Goal: Task Accomplishment & Management: Complete application form

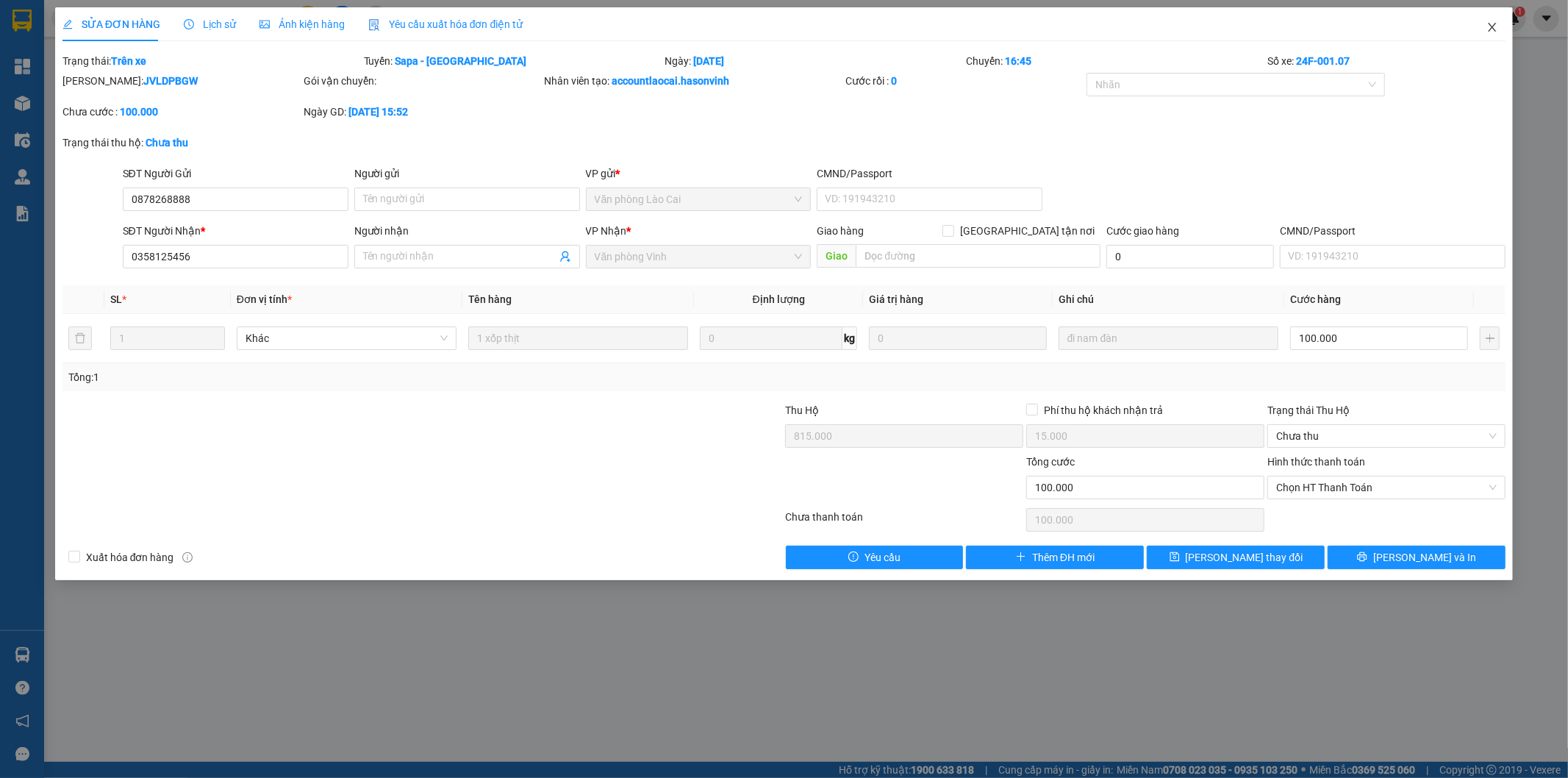
click at [1489, 25] on icon "close" at bounding box center [1492, 27] width 12 height 12
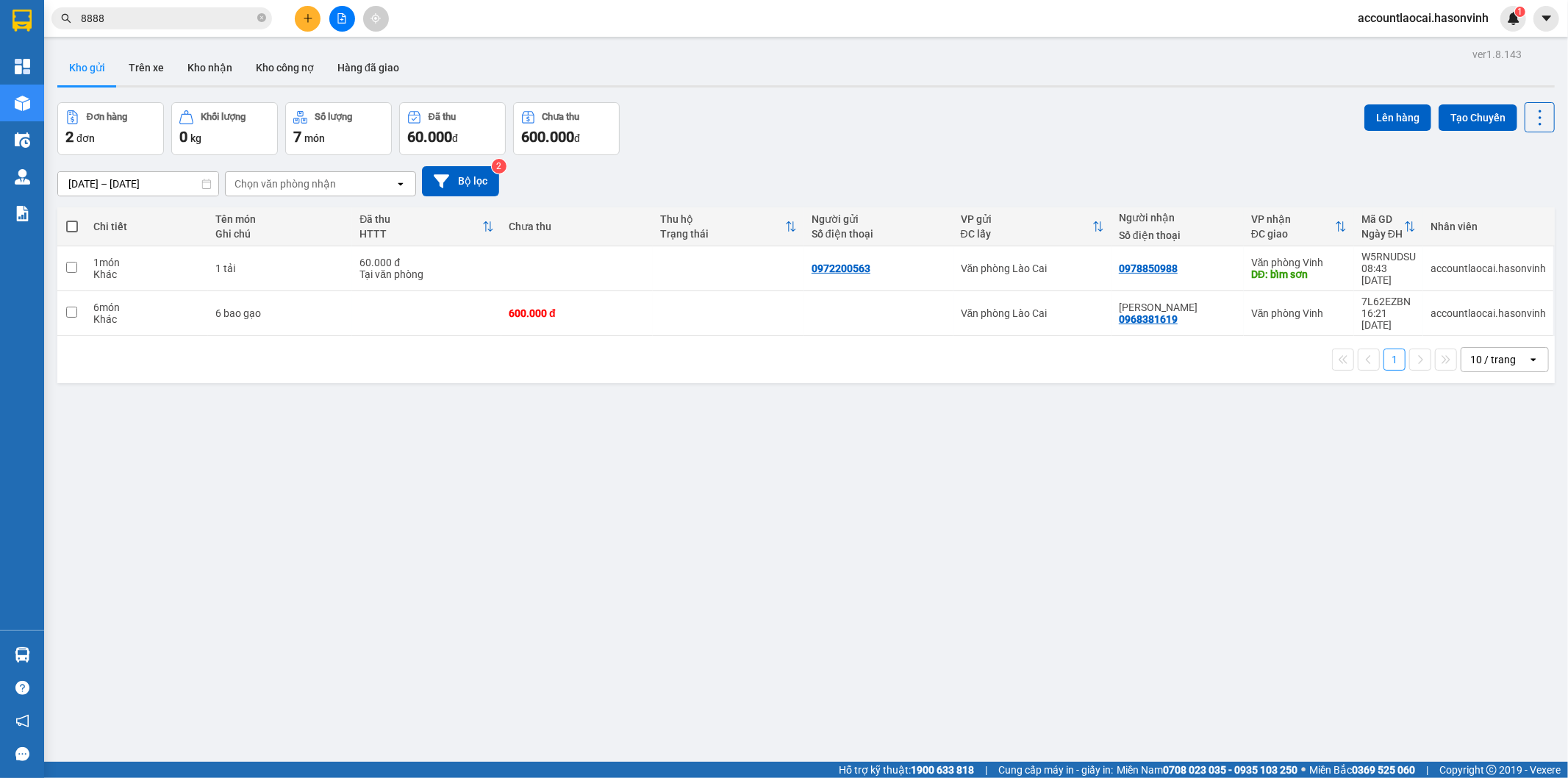
click at [346, 18] on icon "file-add" at bounding box center [341, 18] width 10 height 10
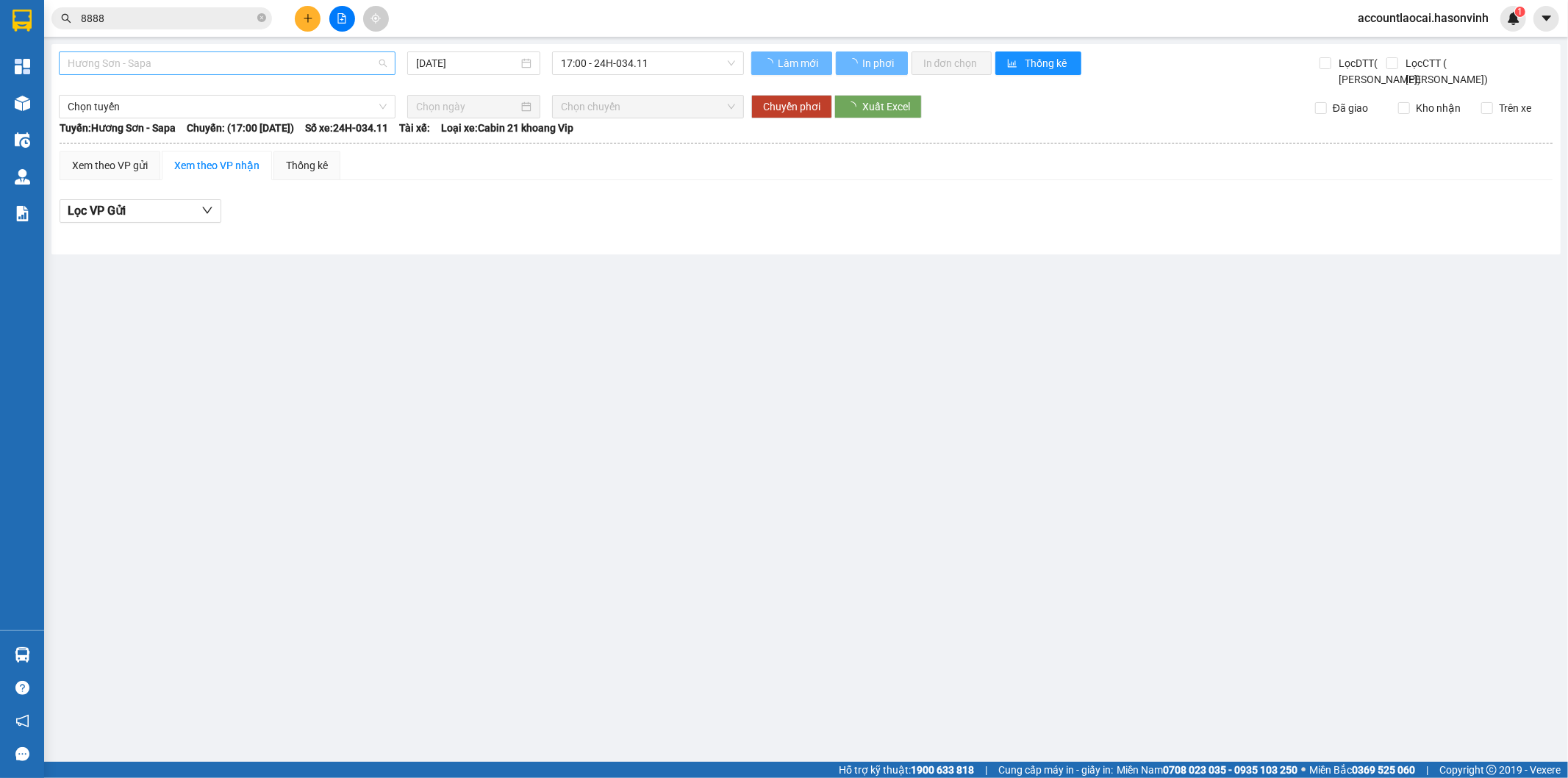
click at [162, 67] on span "Hương Sơn - Sapa" at bounding box center [228, 63] width 319 height 22
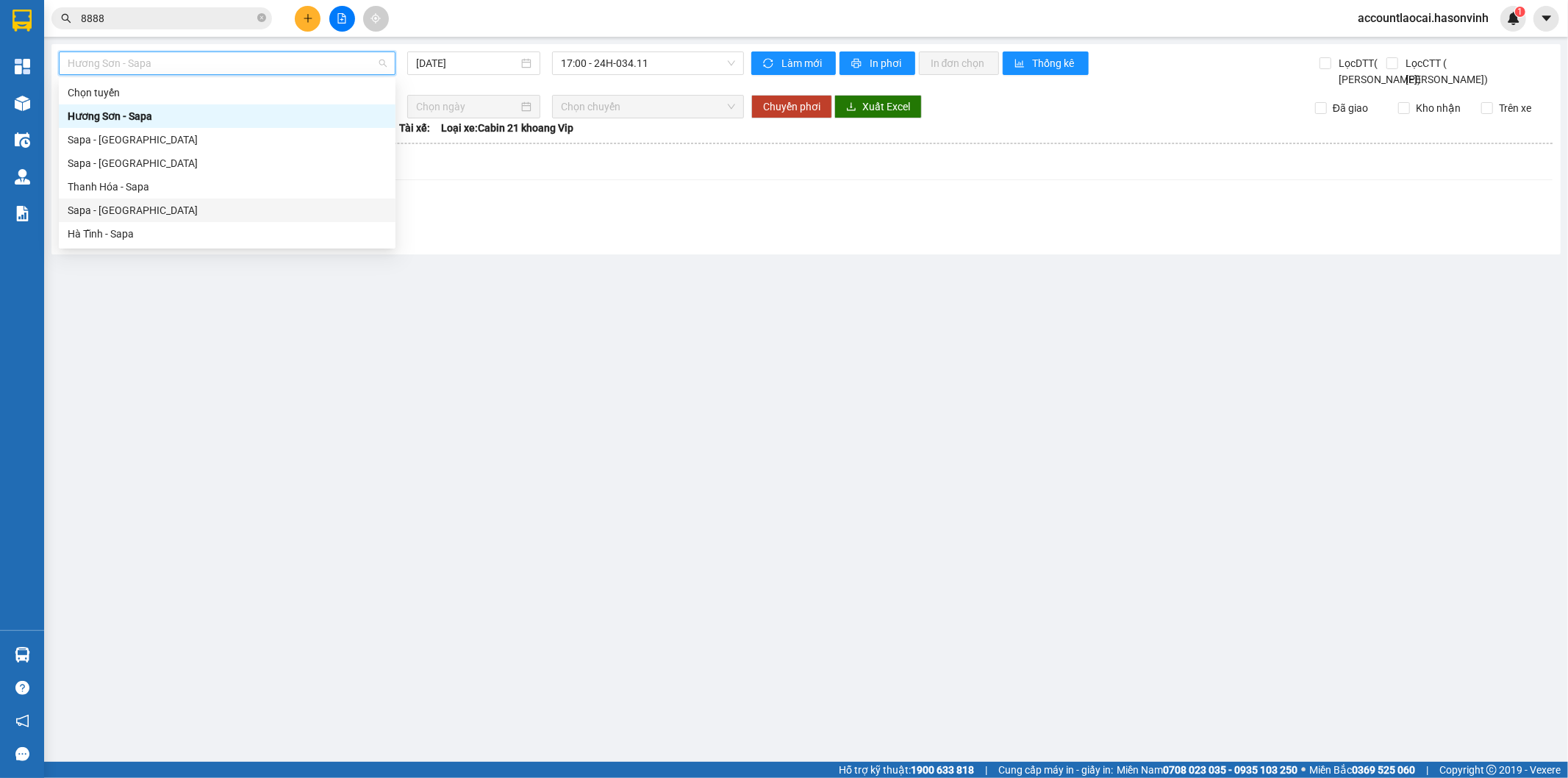
click at [129, 210] on div "Sapa - [GEOGRAPHIC_DATA]" at bounding box center [228, 210] width 319 height 16
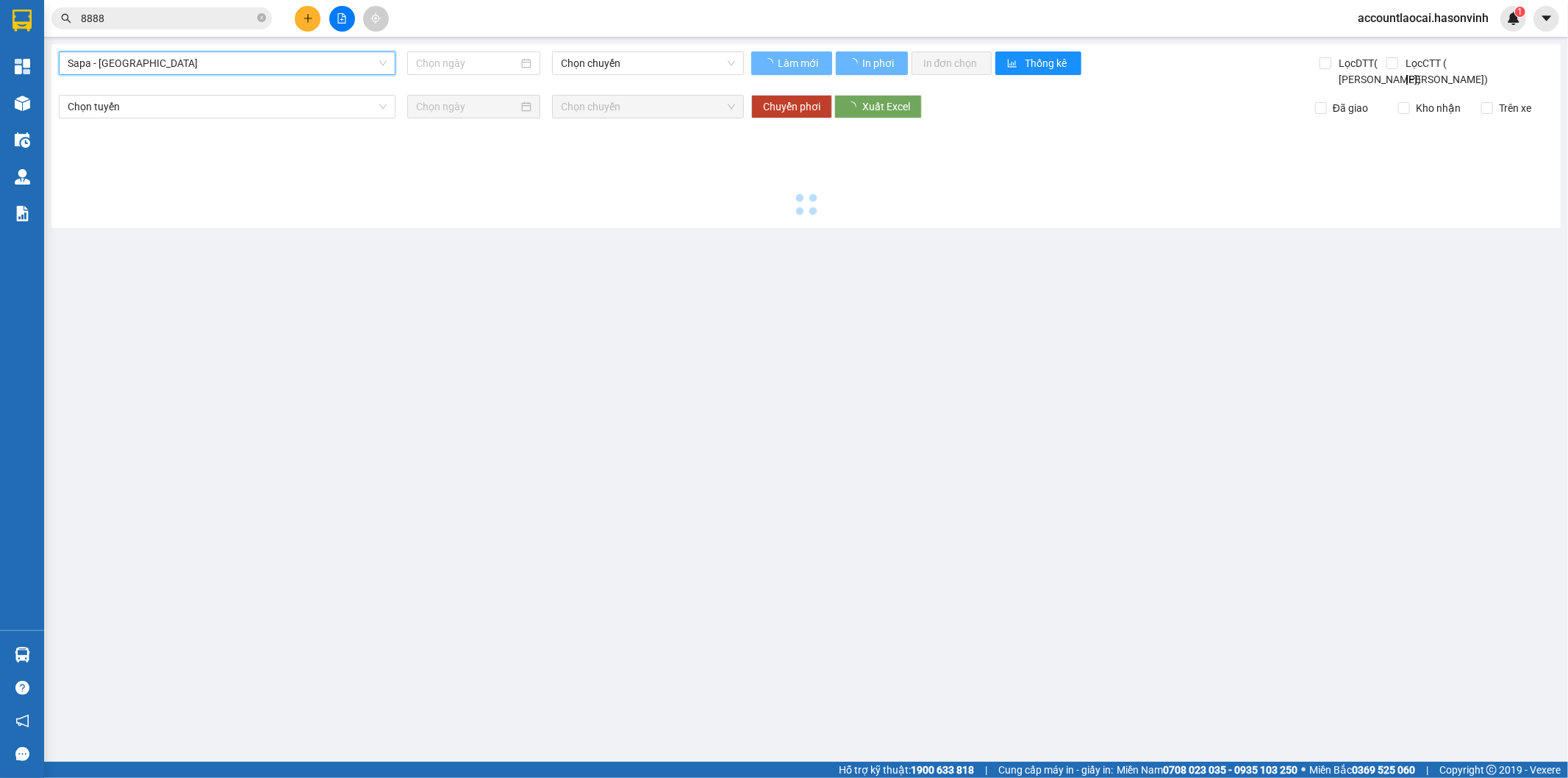
type input "[DATE]"
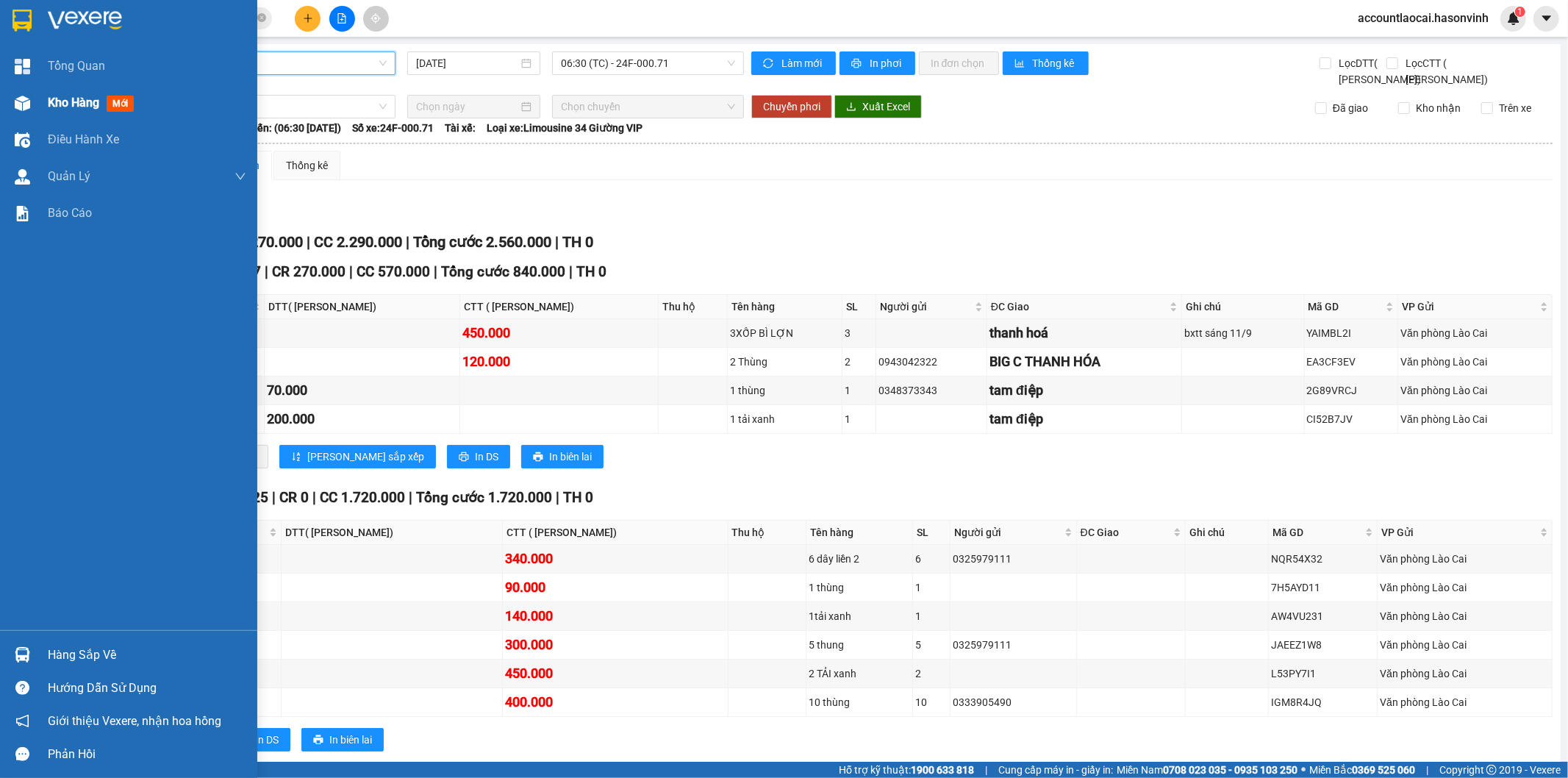
click at [36, 99] on div "Kho hàng mới" at bounding box center [129, 103] width 258 height 37
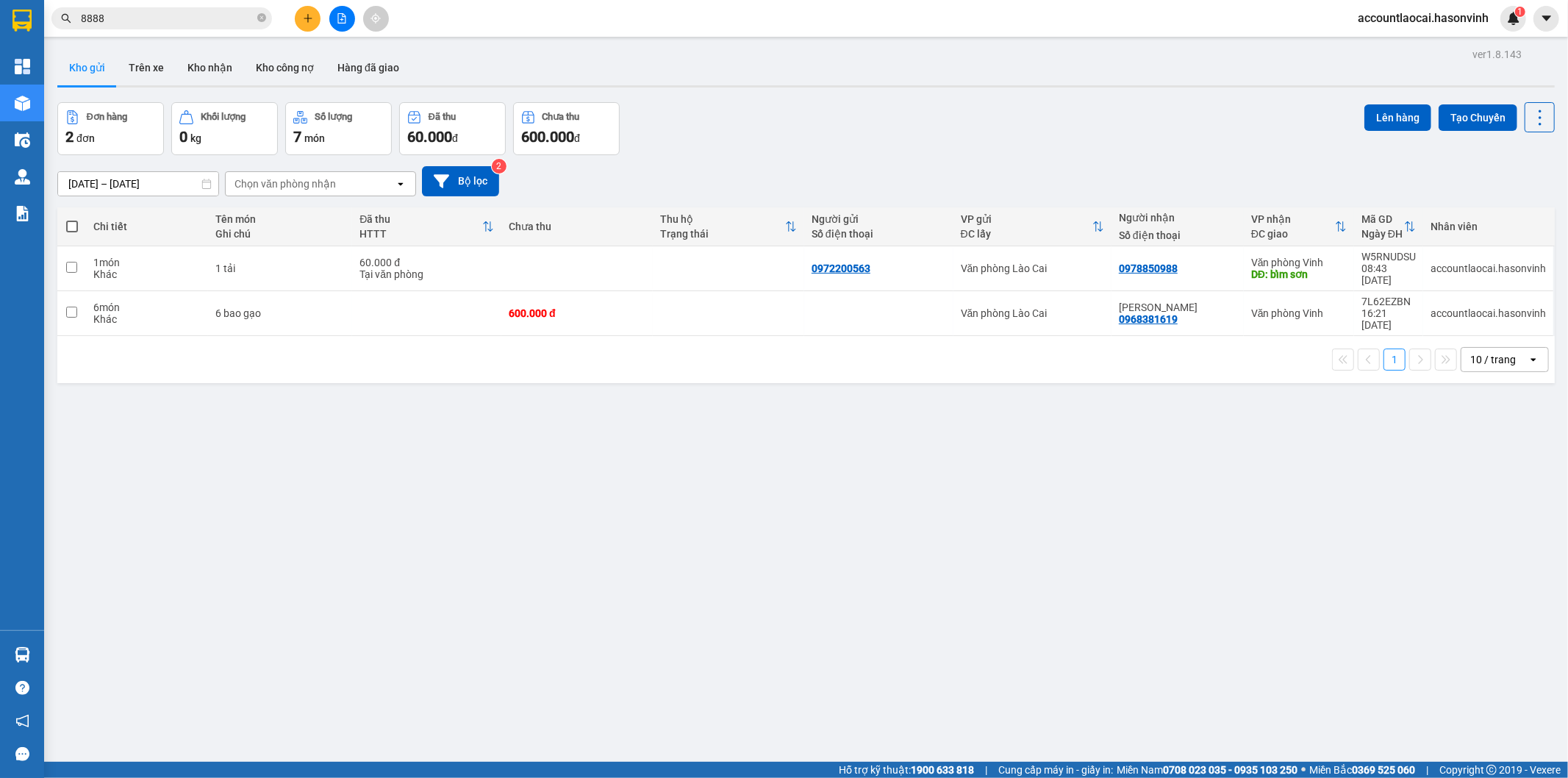
click at [338, 15] on button at bounding box center [342, 18] width 26 height 26
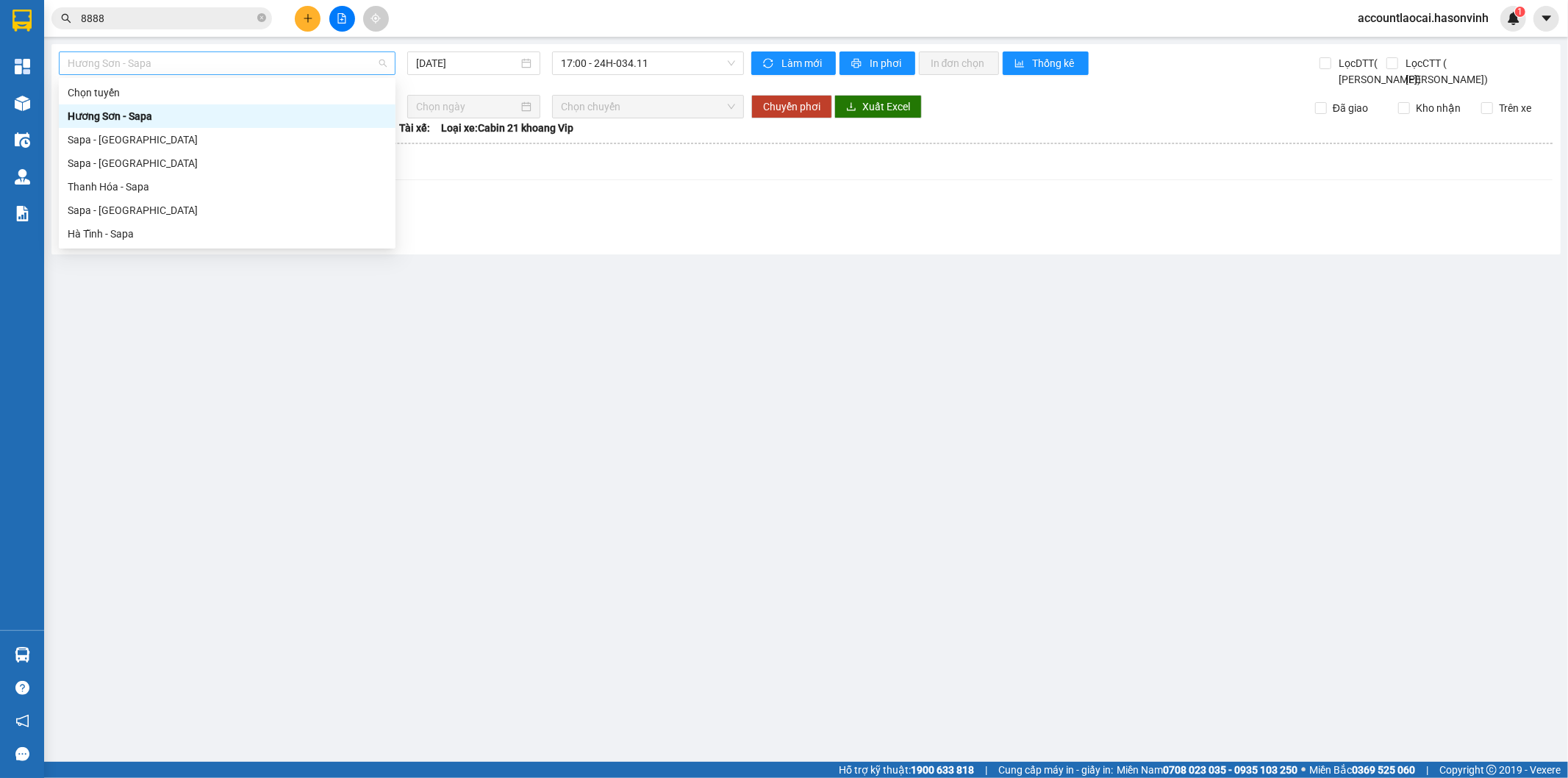
click at [173, 69] on span "Hương Sơn - Sapa" at bounding box center [228, 63] width 319 height 22
click at [125, 215] on div "Sapa - [GEOGRAPHIC_DATA]" at bounding box center [228, 210] width 319 height 16
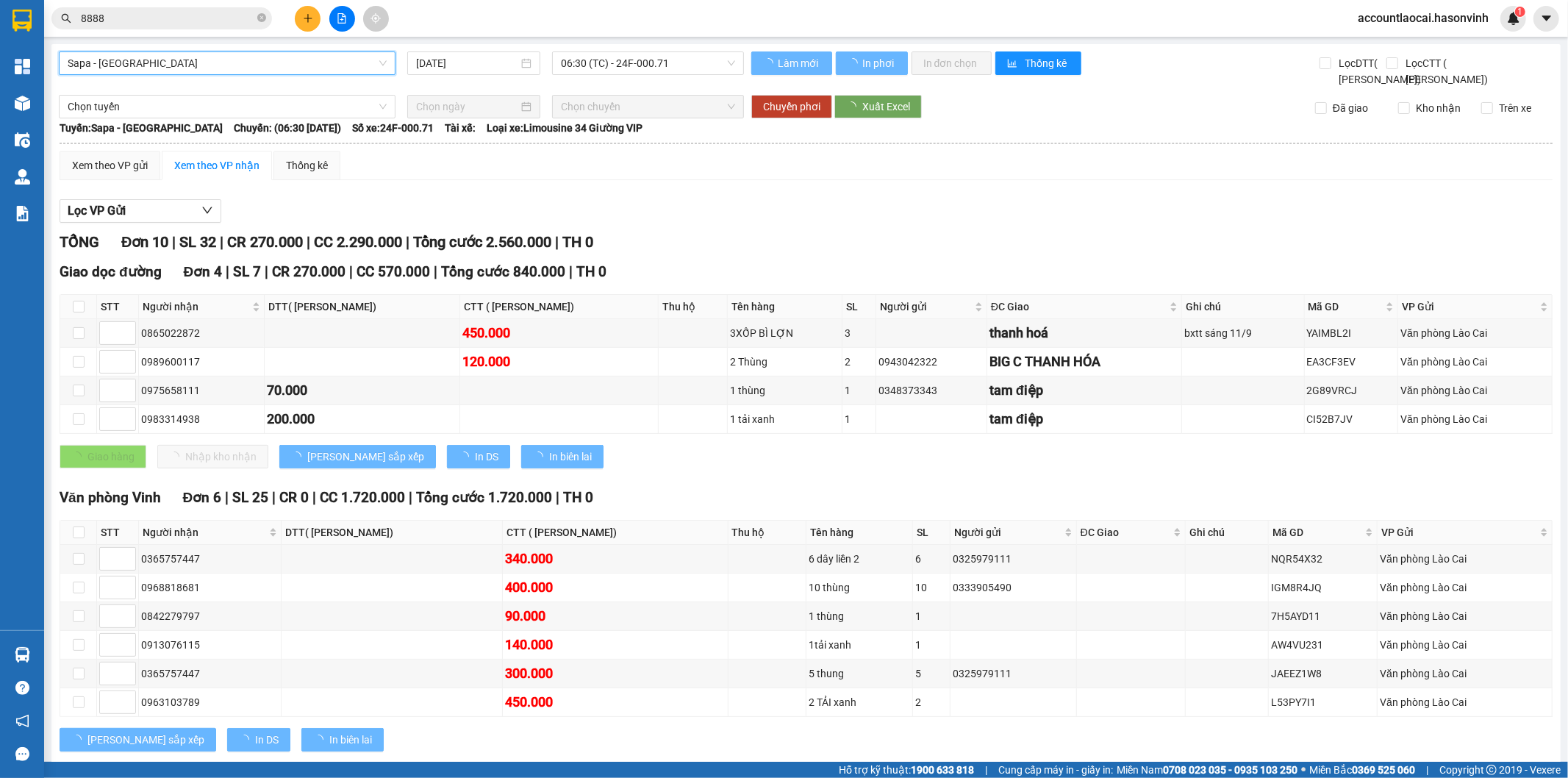
click at [439, 64] on input "[DATE]" at bounding box center [466, 63] width 102 height 16
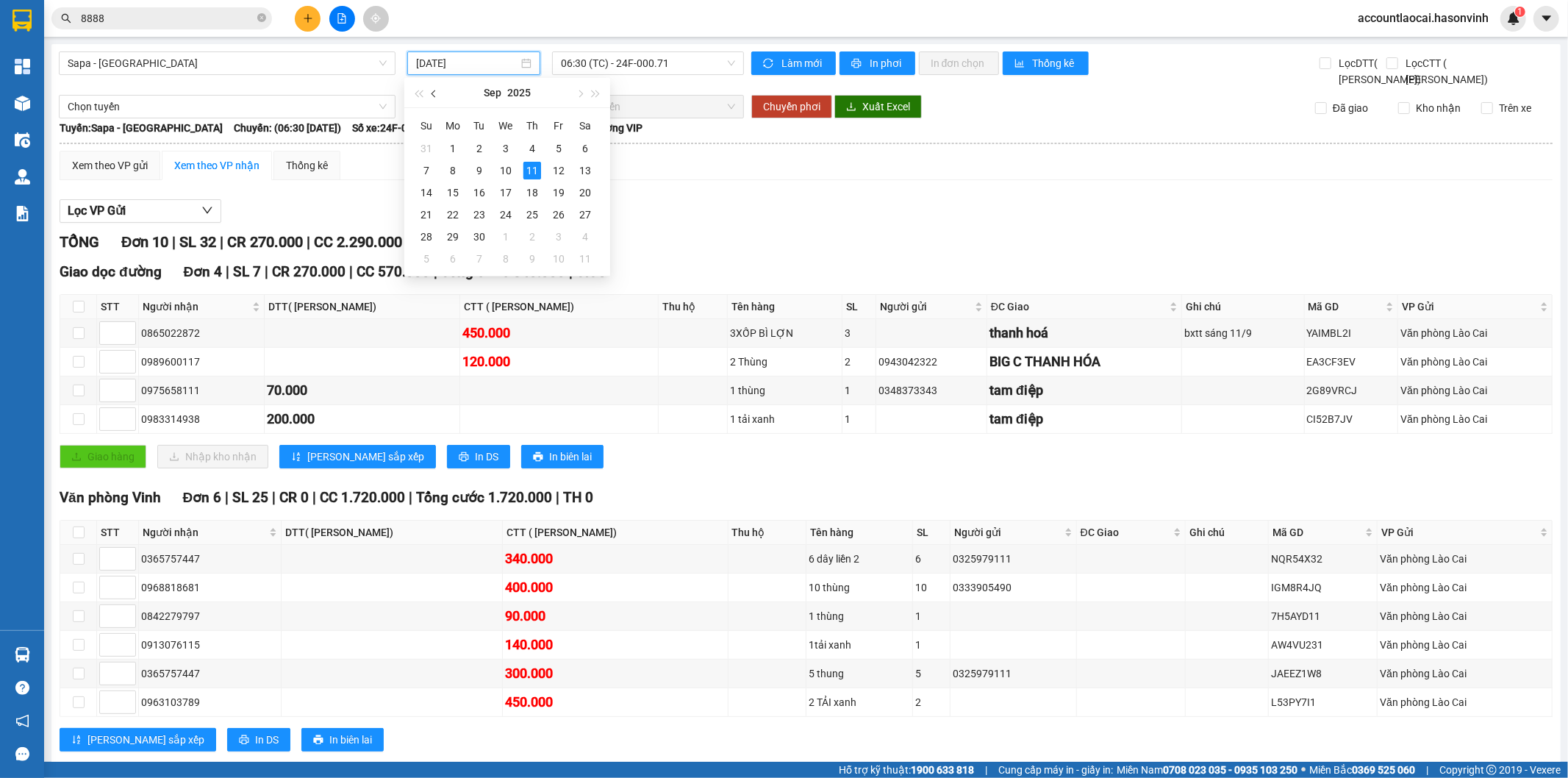
click at [439, 94] on button "button" at bounding box center [435, 93] width 16 height 29
click at [538, 234] on div "28" at bounding box center [532, 236] width 17 height 17
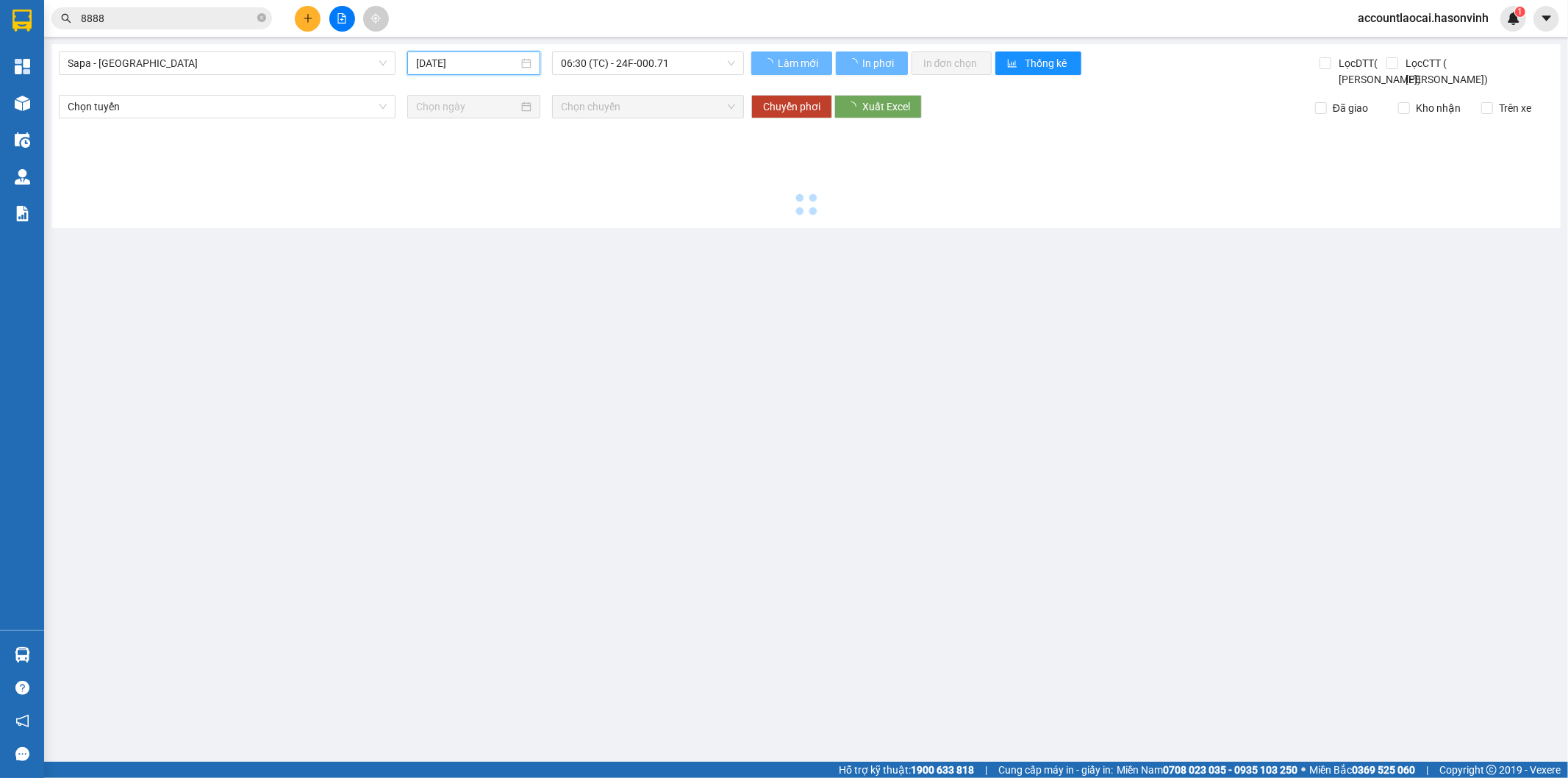
type input "[DATE]"
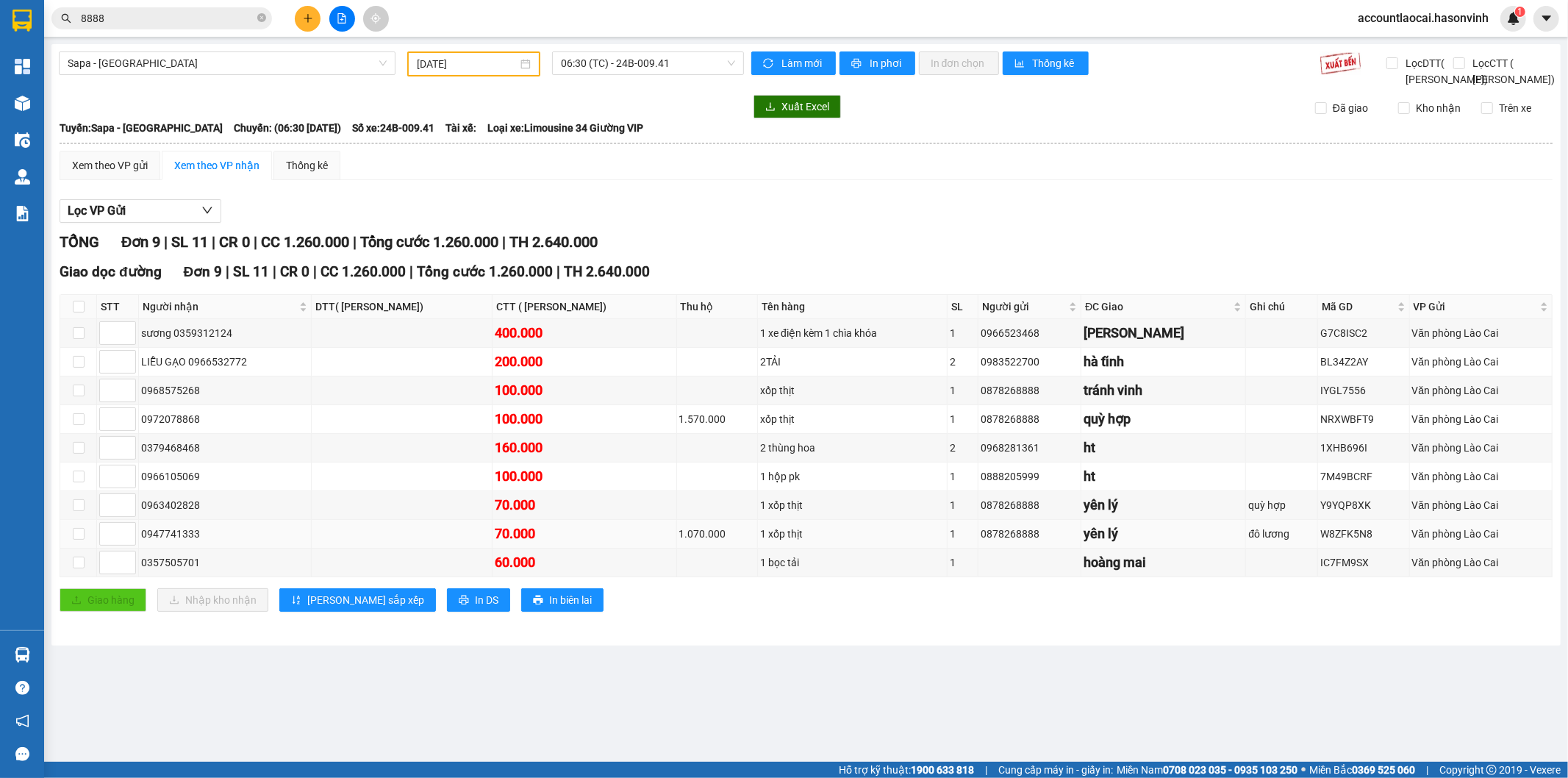
drag, startPoint x: 220, startPoint y: 546, endPoint x: 177, endPoint y: 546, distance: 43.0
click at [177, 542] on div "0947741333" at bounding box center [225, 534] width 168 height 16
click at [214, 542] on div "0947741333" at bounding box center [225, 534] width 168 height 16
drag, startPoint x: 216, startPoint y: 553, endPoint x: 126, endPoint y: 550, distance: 90.0
click at [126, 549] on tr "0947741333 70.000 1.070.000 1 xốp thịt 1 0878268888 [GEOGRAPHIC_DATA] Văn phòng…" at bounding box center [806, 534] width 1492 height 28
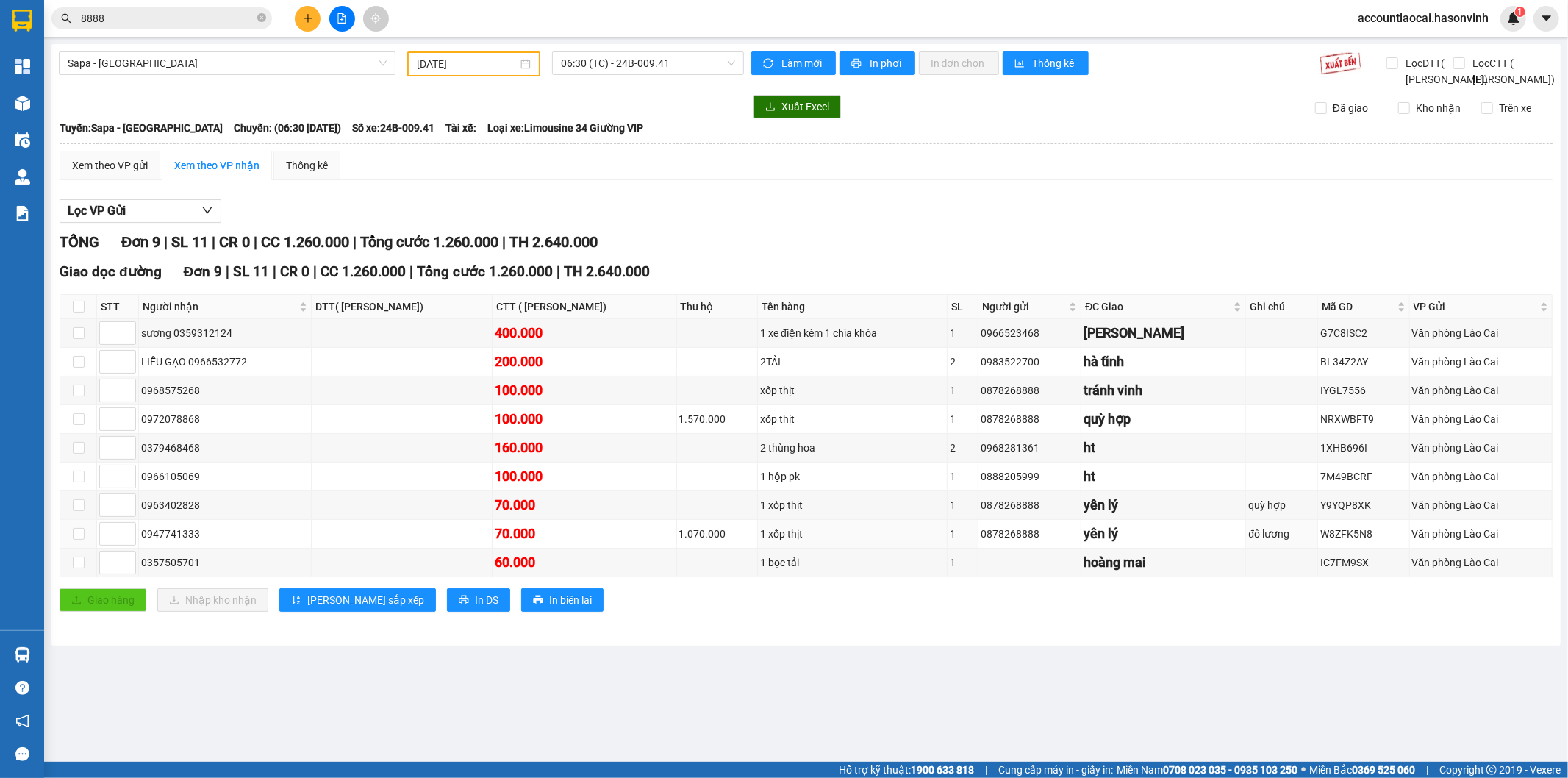
copy tr "0947741333"
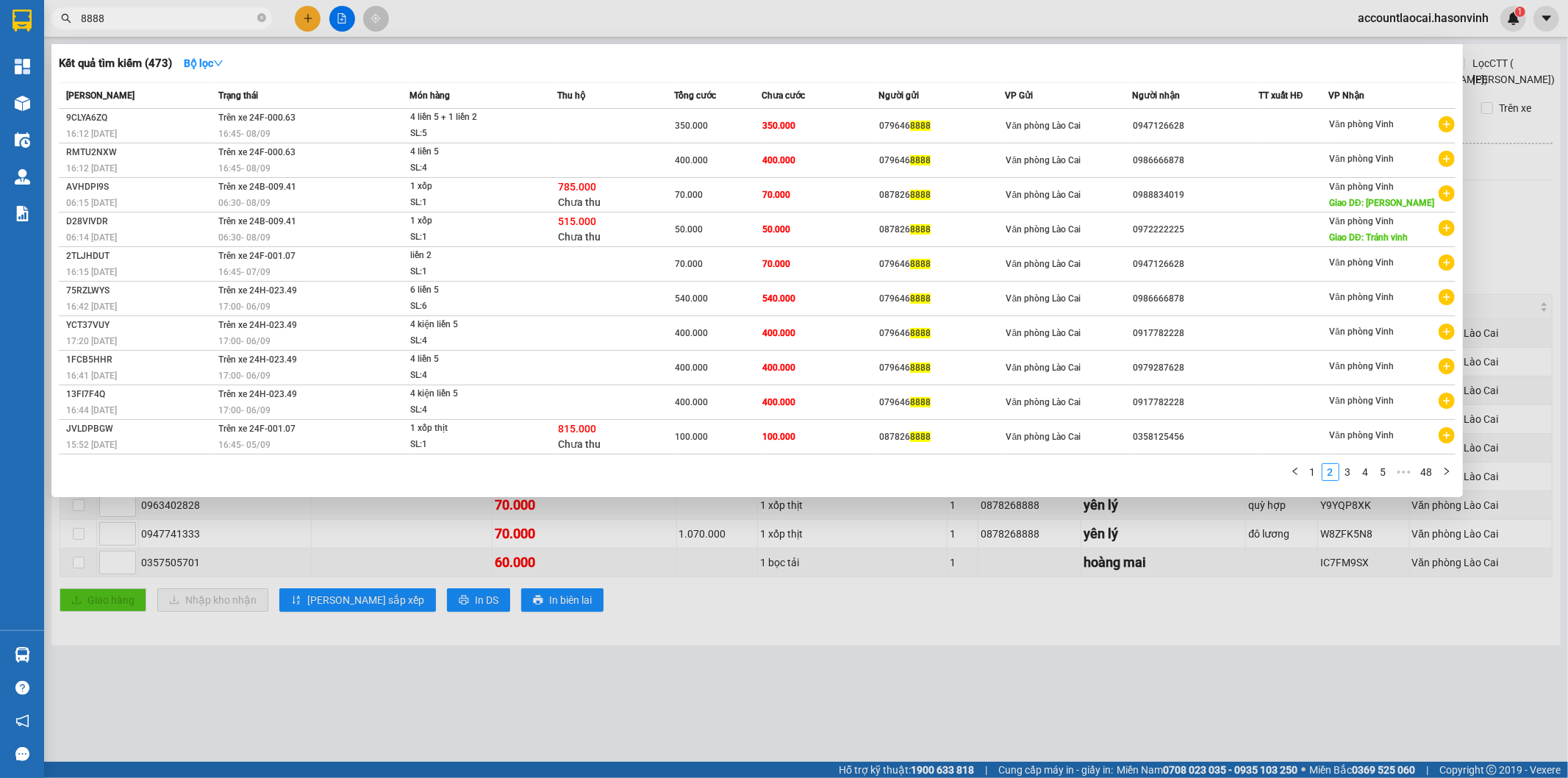
drag, startPoint x: 205, startPoint y: 25, endPoint x: 59, endPoint y: 3, distance: 147.6
click at [59, 6] on div "Kết quả tìm kiếm ( 473 ) Bộ lọc Mã ĐH Trạng thái Món hàng Thu hộ Tổng cước Chưa…" at bounding box center [143, 18] width 287 height 26
paste input "0947741333"
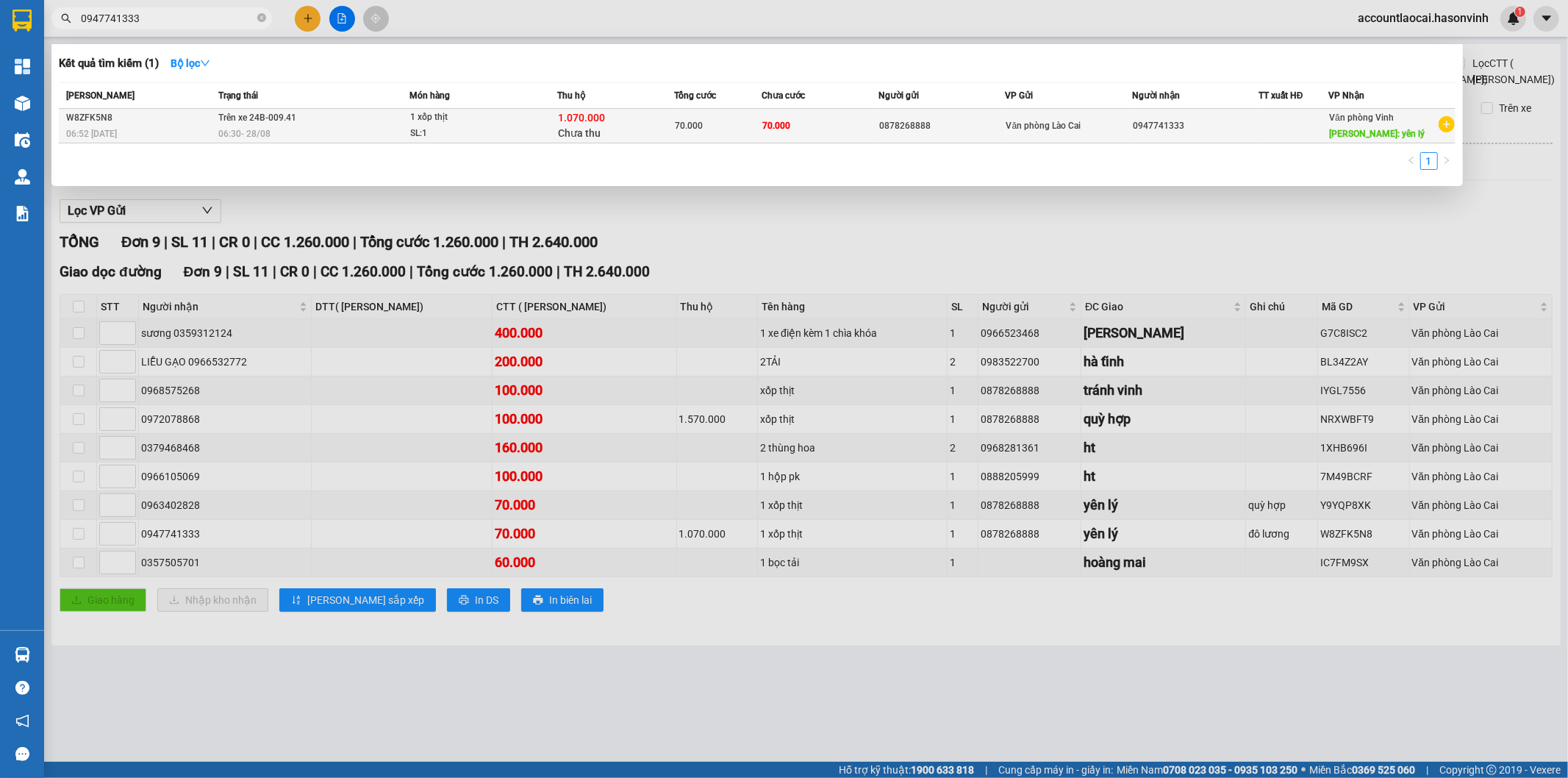
type input "0947741333"
click at [771, 126] on span "70.000" at bounding box center [776, 126] width 28 height 10
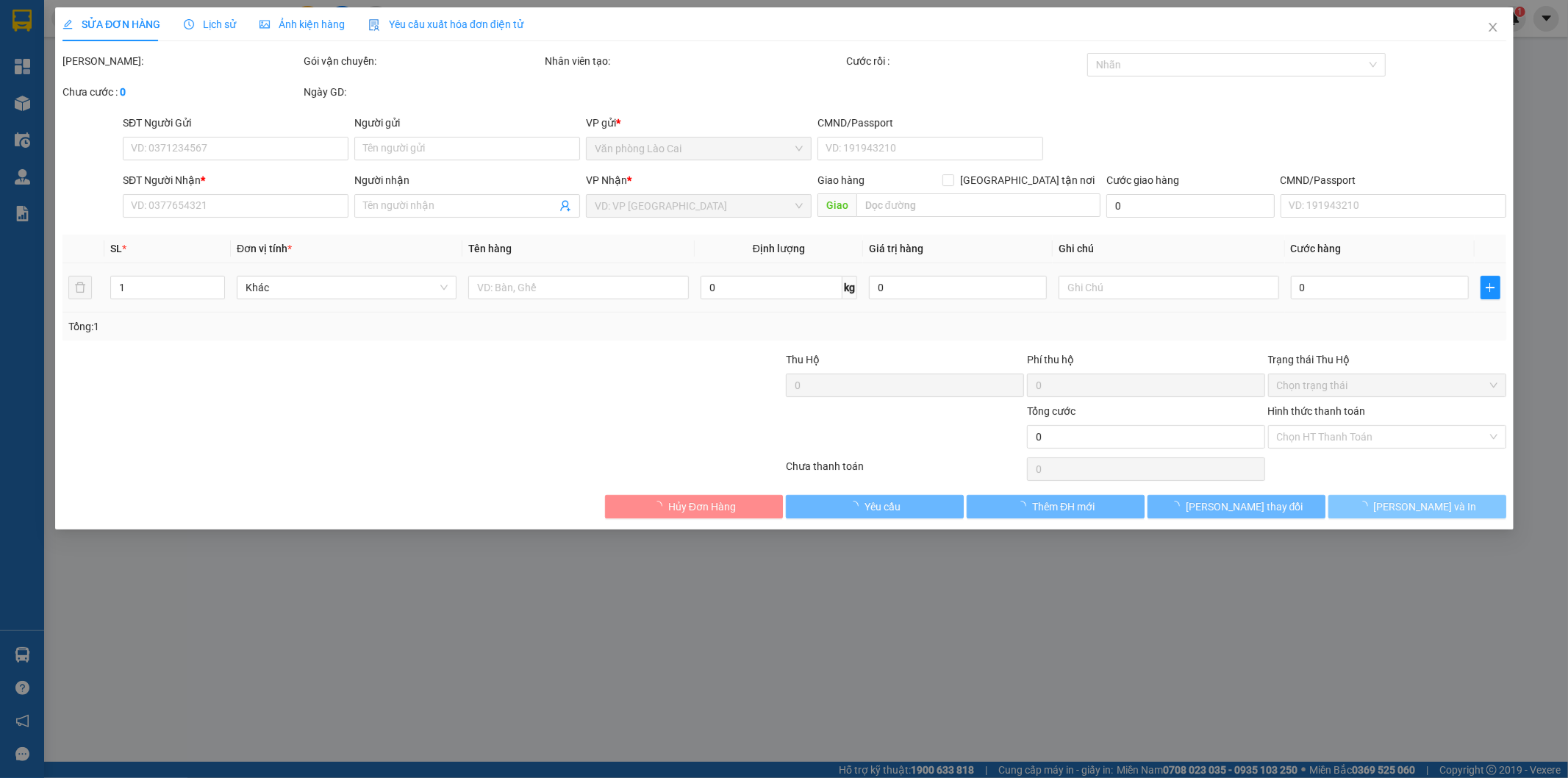
type input "0878268888"
type input "0947741333"
type input "yên lý"
type input "1.070.000"
type input "30.000"
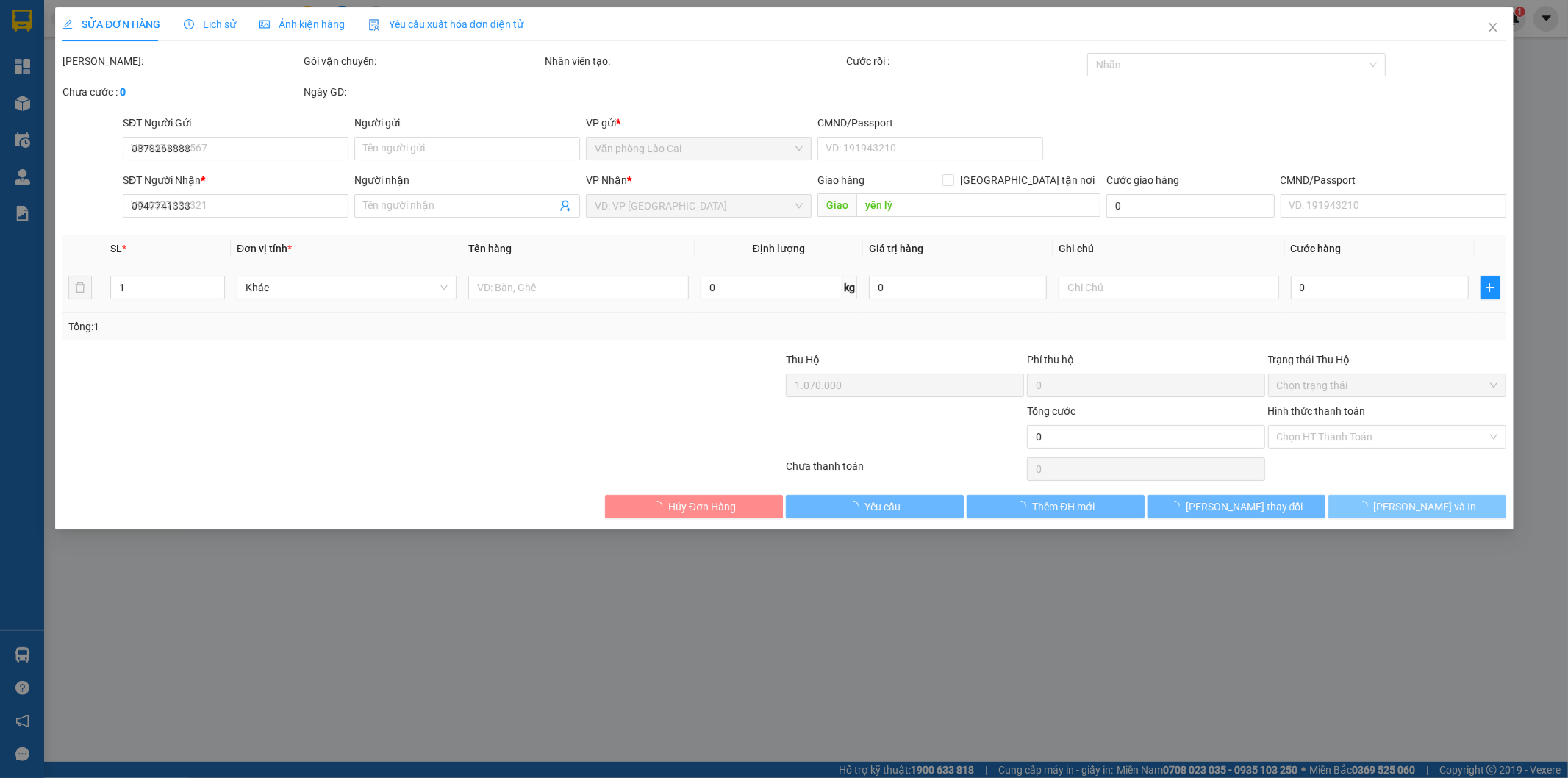
type input "70.000"
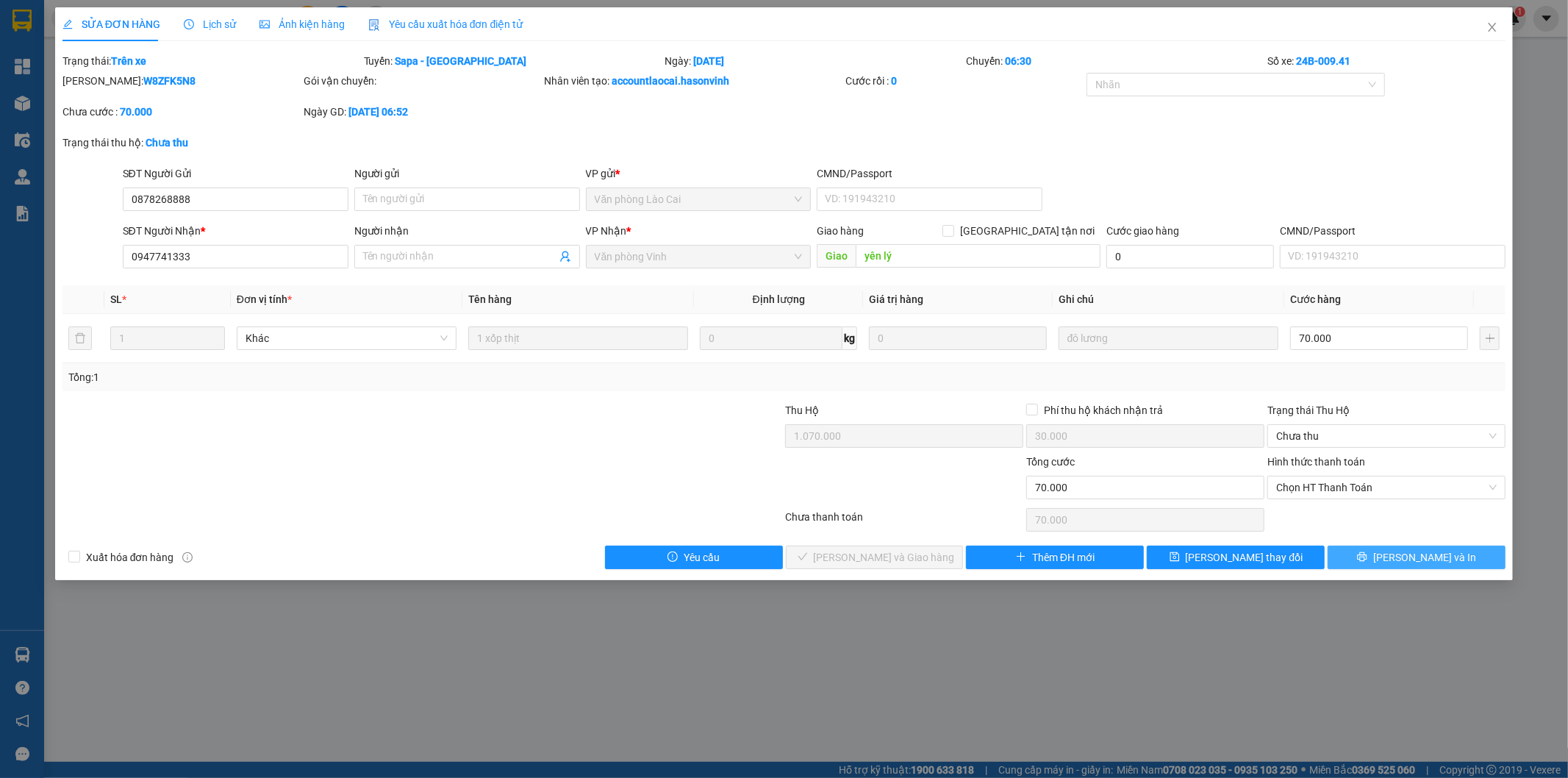
click at [1415, 563] on span "[PERSON_NAME] và In" at bounding box center [1425, 557] width 103 height 16
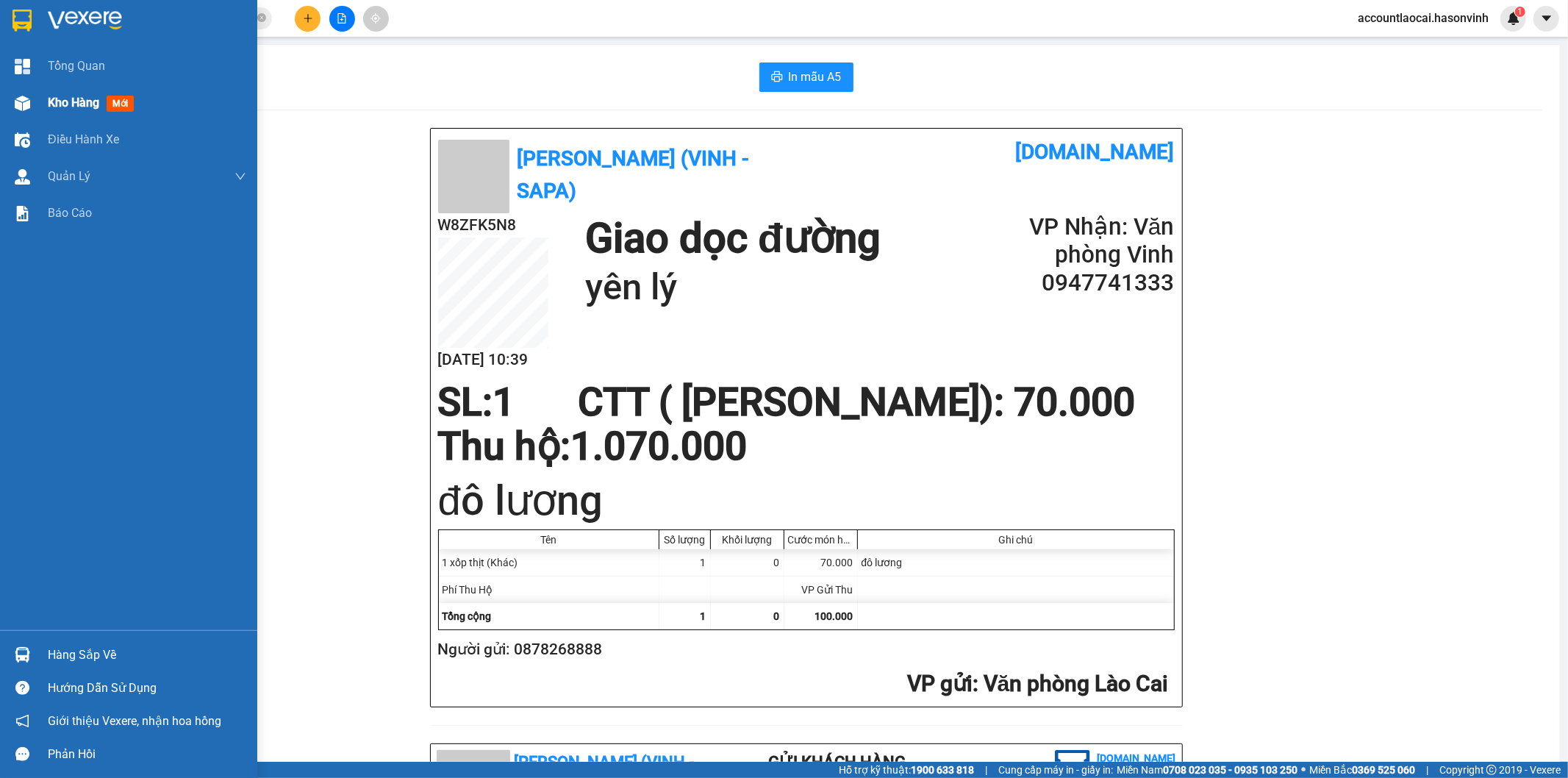
click at [70, 98] on span "Kho hàng" at bounding box center [73, 103] width 51 height 14
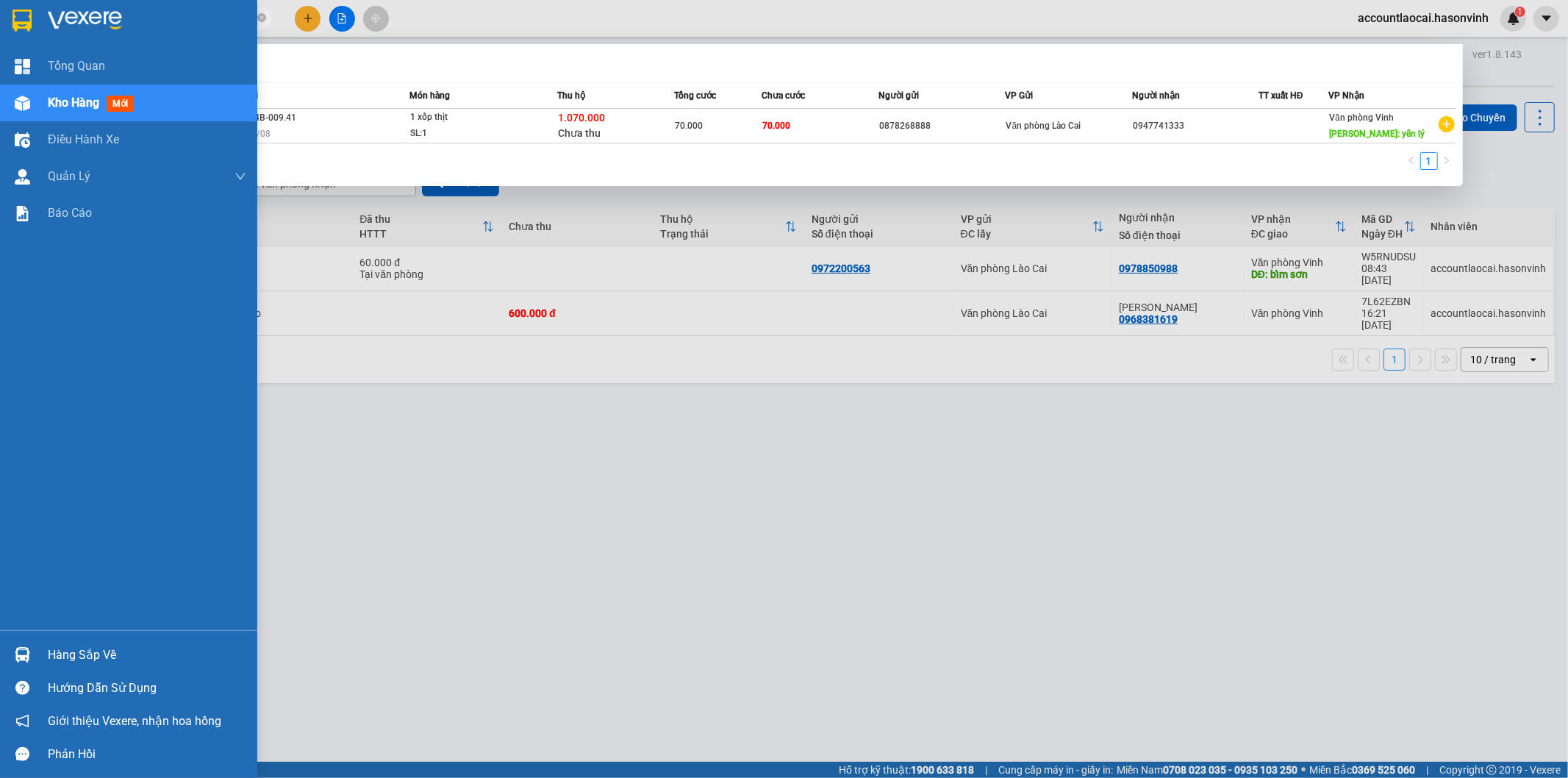
drag, startPoint x: 220, startPoint y: 16, endPoint x: 0, endPoint y: 16, distance: 220.0
click at [0, 16] on section "Kết quả tìm kiếm ( 1 ) Bộ lọc Mã ĐH Trạng thái Món hàng Thu hộ Tổng cước Chưa c…" at bounding box center [784, 389] width 1568 height 778
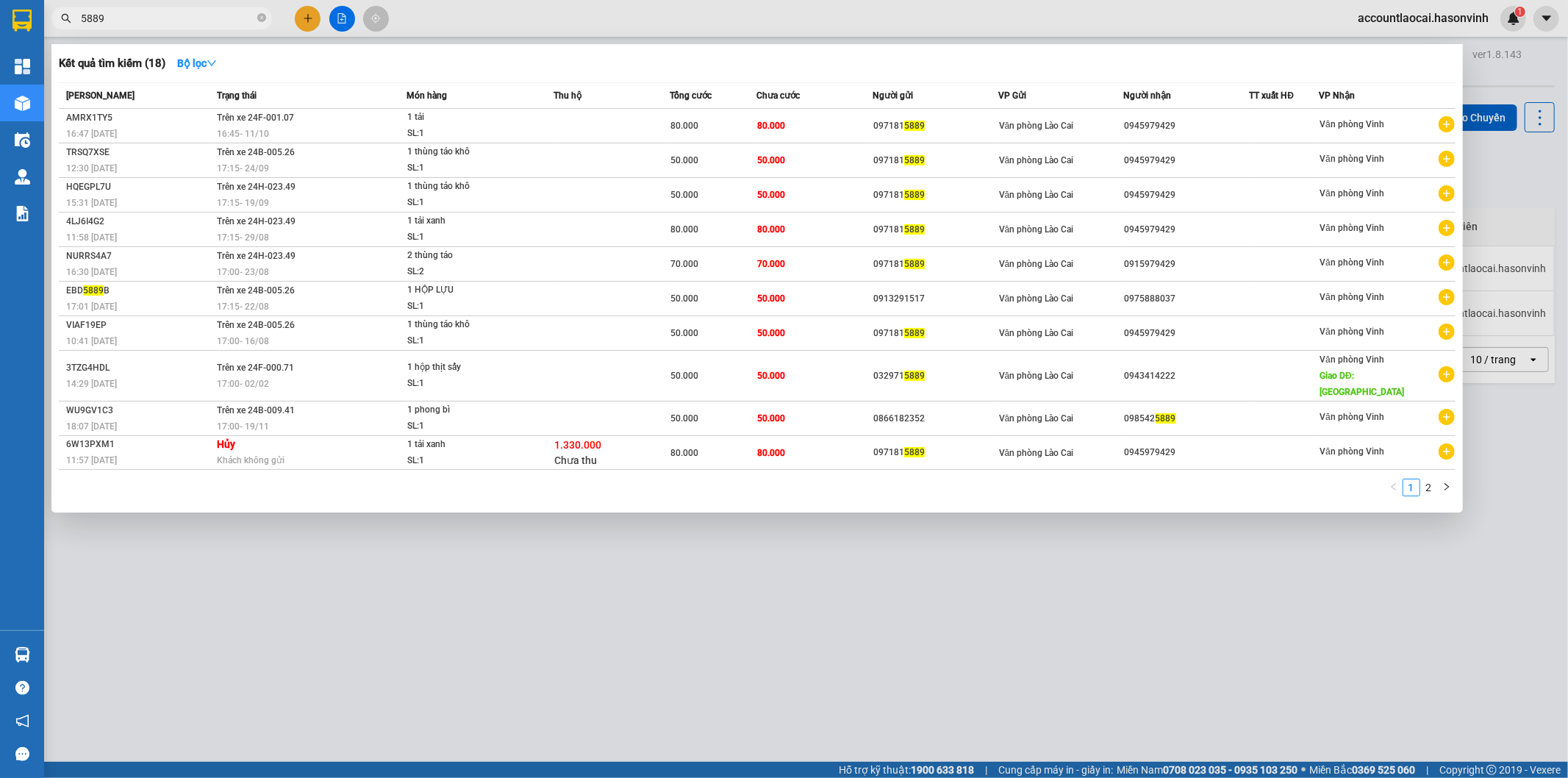
type input "5889"
click at [576, 599] on div at bounding box center [784, 389] width 1568 height 778
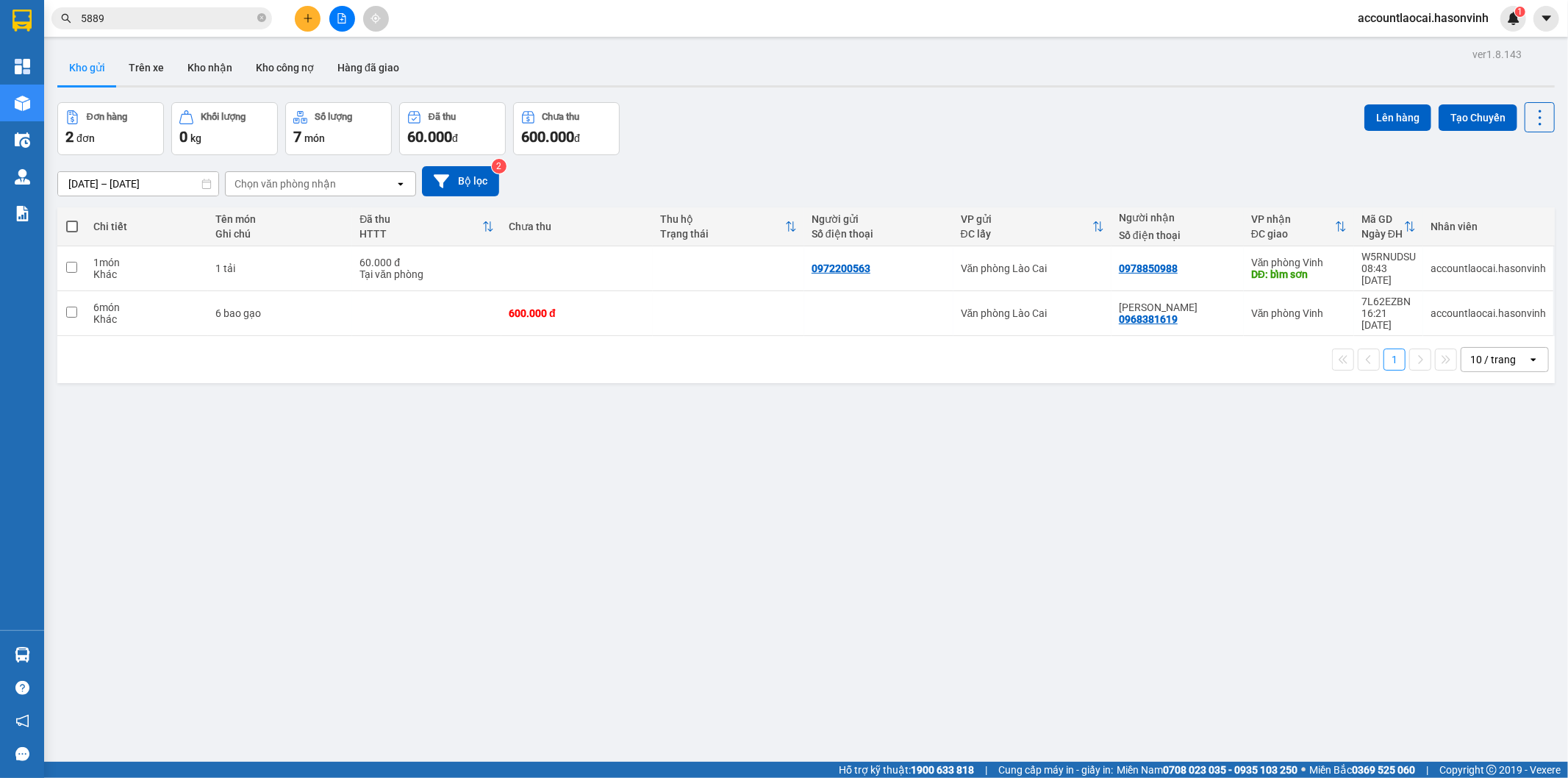
click at [303, 13] on icon "plus" at bounding box center [307, 18] width 10 height 10
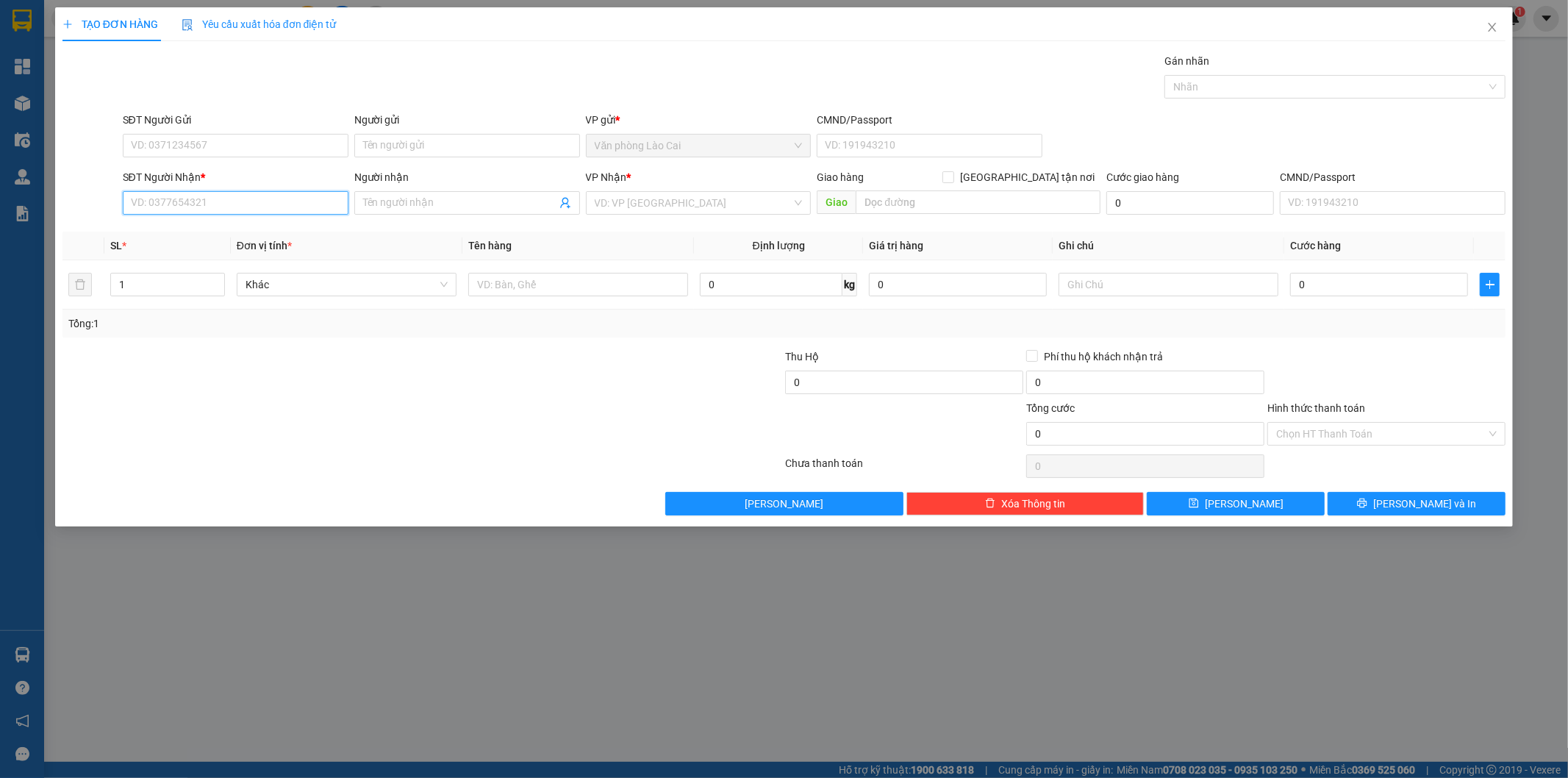
click at [221, 199] on input "SĐT Người Nhận *" at bounding box center [236, 203] width 226 height 24
click at [298, 136] on input "SĐT Người Gửi" at bounding box center [236, 145] width 226 height 24
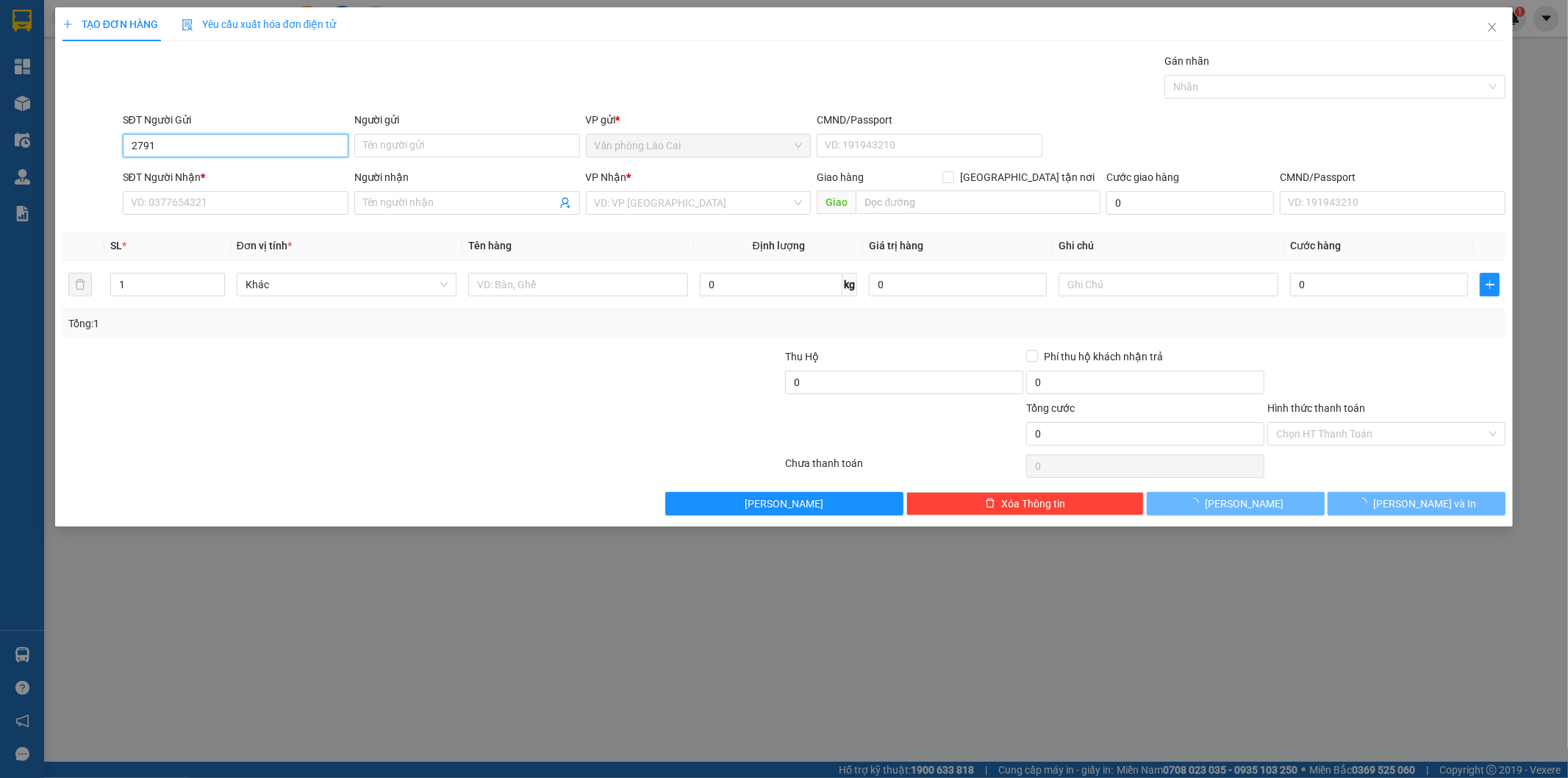
click at [239, 151] on input "2791" at bounding box center [236, 145] width 226 height 24
click at [239, 147] on input "2791" at bounding box center [236, 145] width 226 height 24
click at [190, 170] on div "0326882791" at bounding box center [236, 175] width 208 height 16
type input "0326882791"
type input "0865778997"
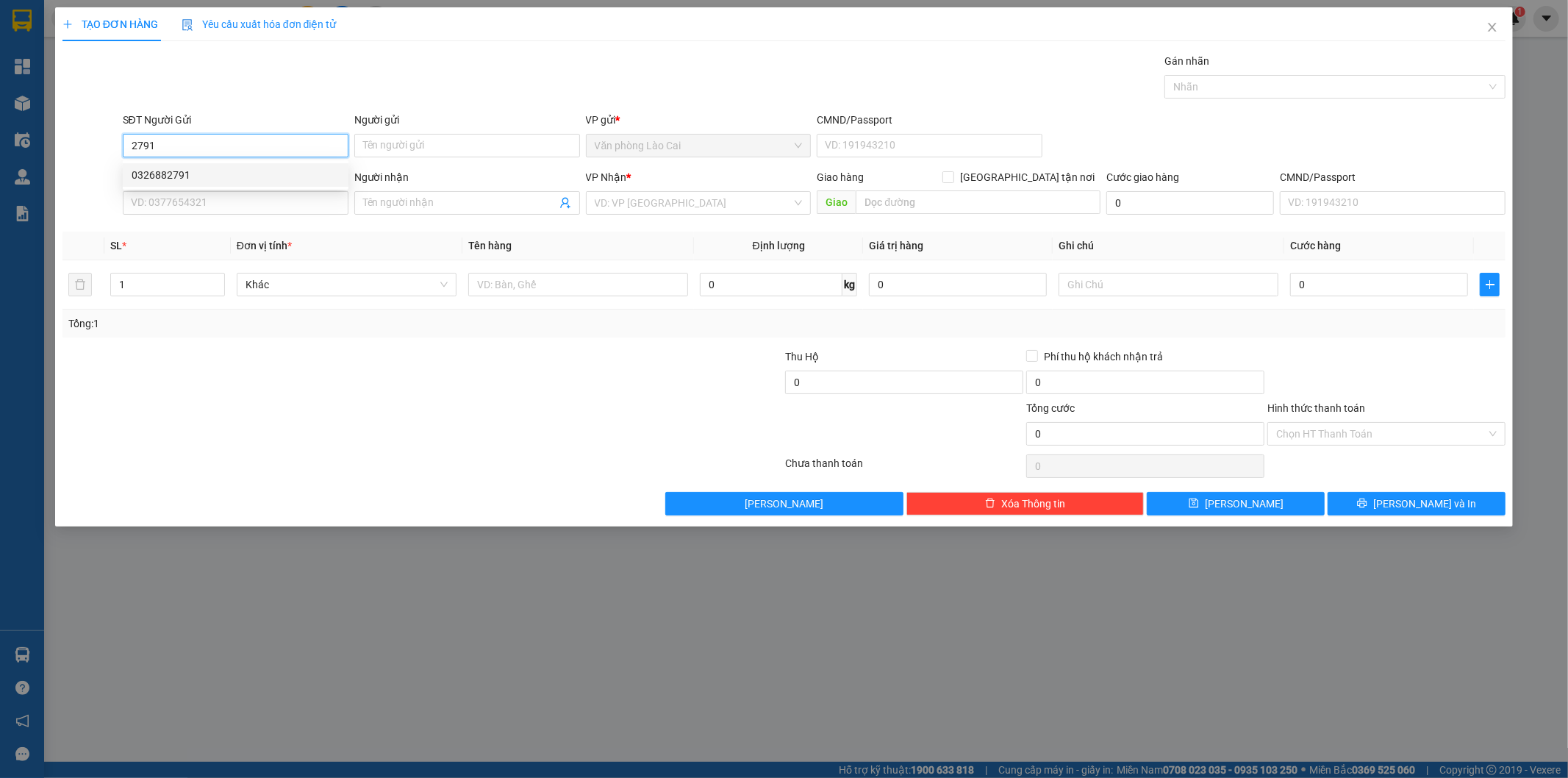
type input "phương"
type input "[GEOGRAPHIC_DATA][PERSON_NAME]"
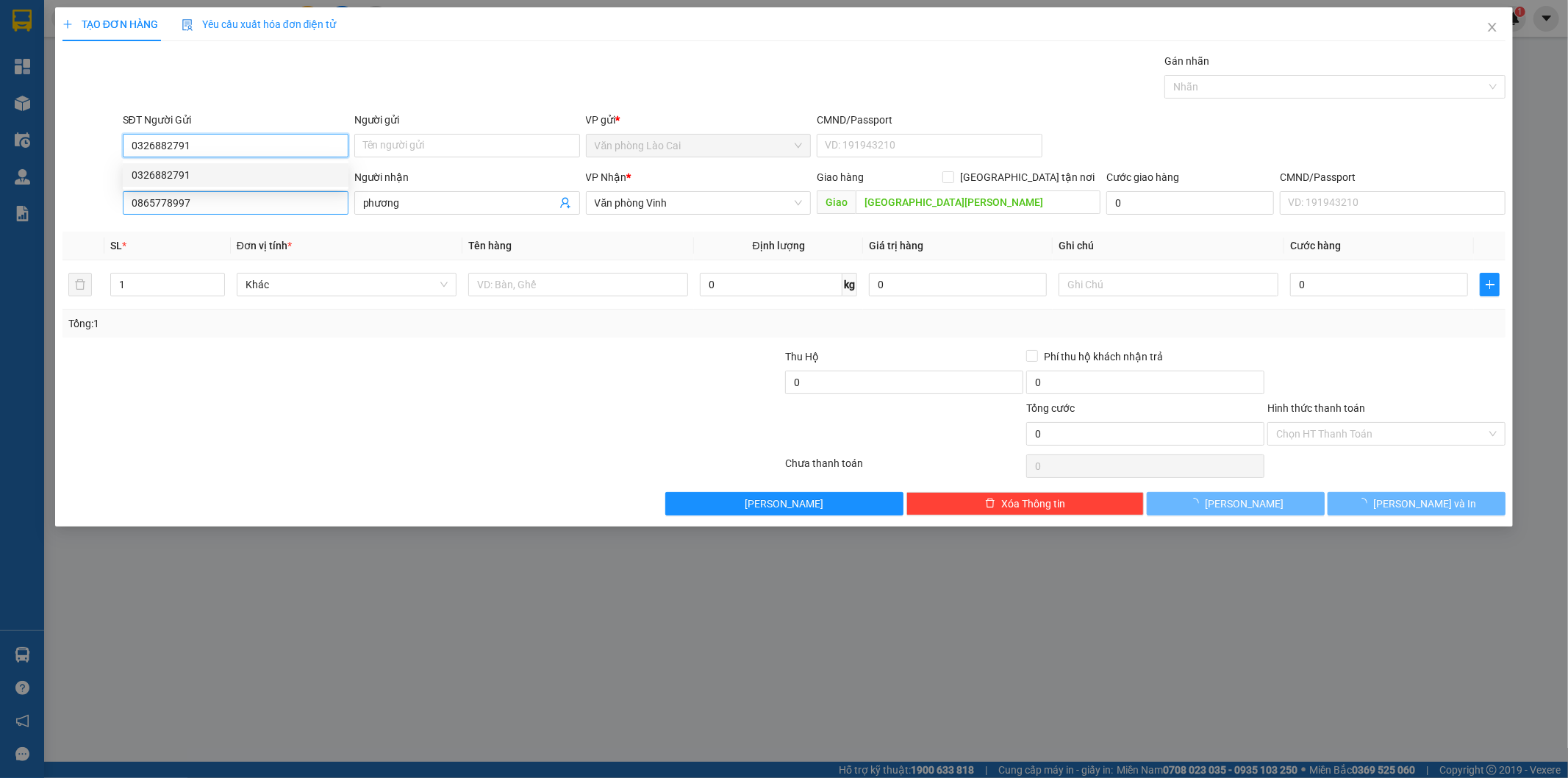
type input "140.000"
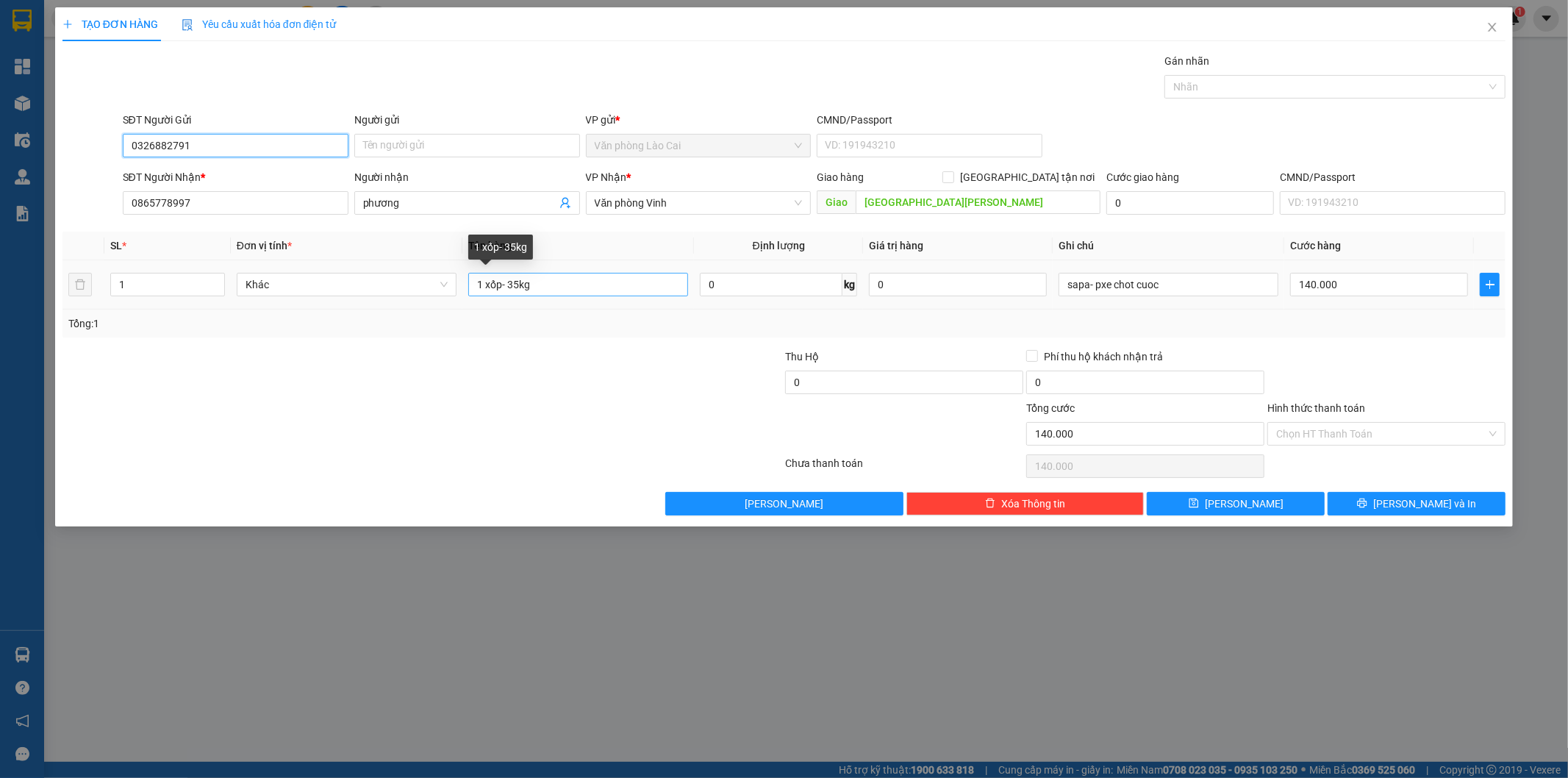
type input "0326882791"
drag, startPoint x: 519, startPoint y: 282, endPoint x: 511, endPoint y: 283, distance: 8.1
click at [511, 283] on input "1 xốp- 35kg" at bounding box center [579, 285] width 220 height 24
type input "1 xốp- 40kg"
click at [1353, 289] on input "140.000" at bounding box center [1378, 285] width 178 height 24
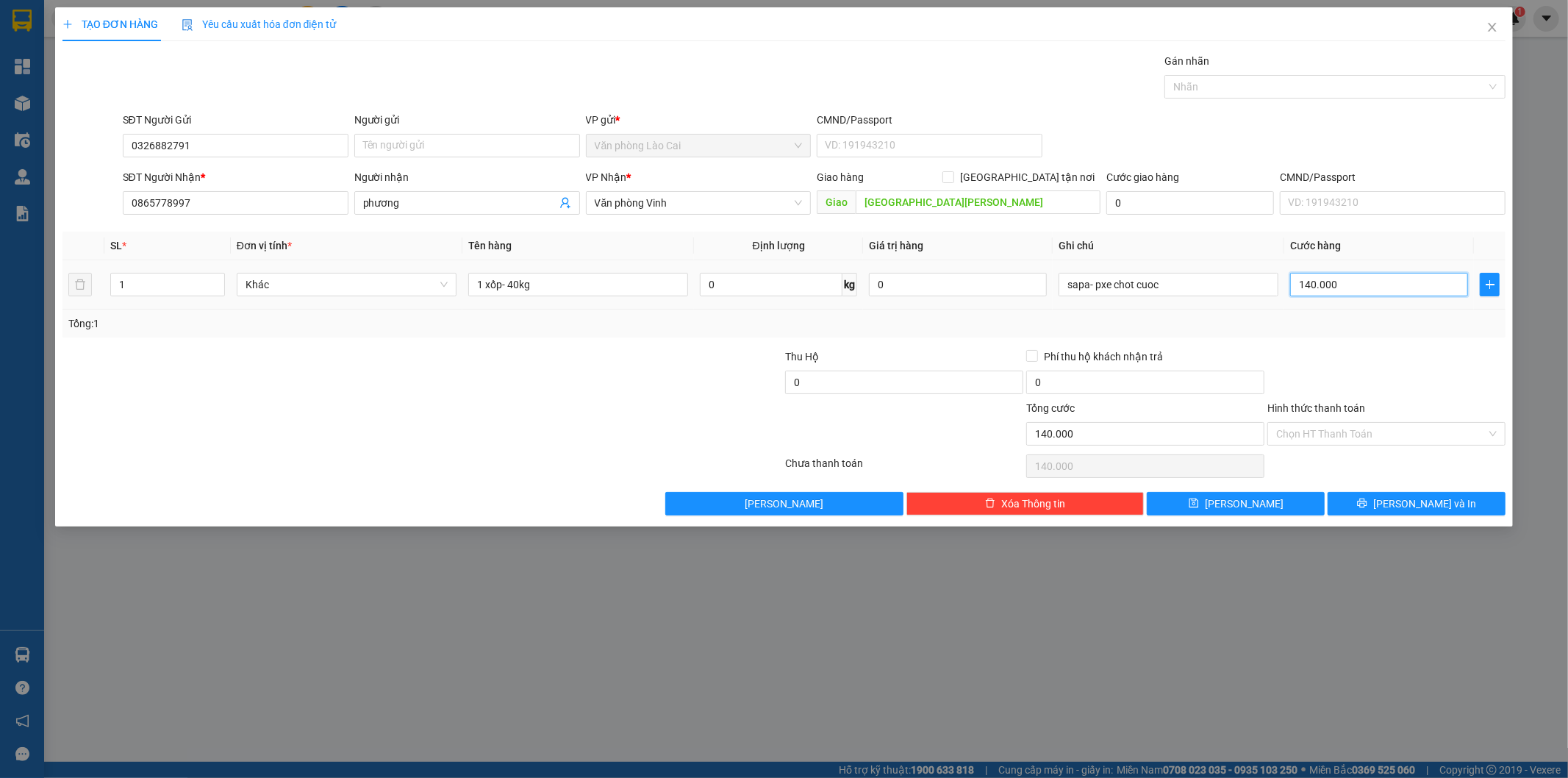
type input "1"
type input "15"
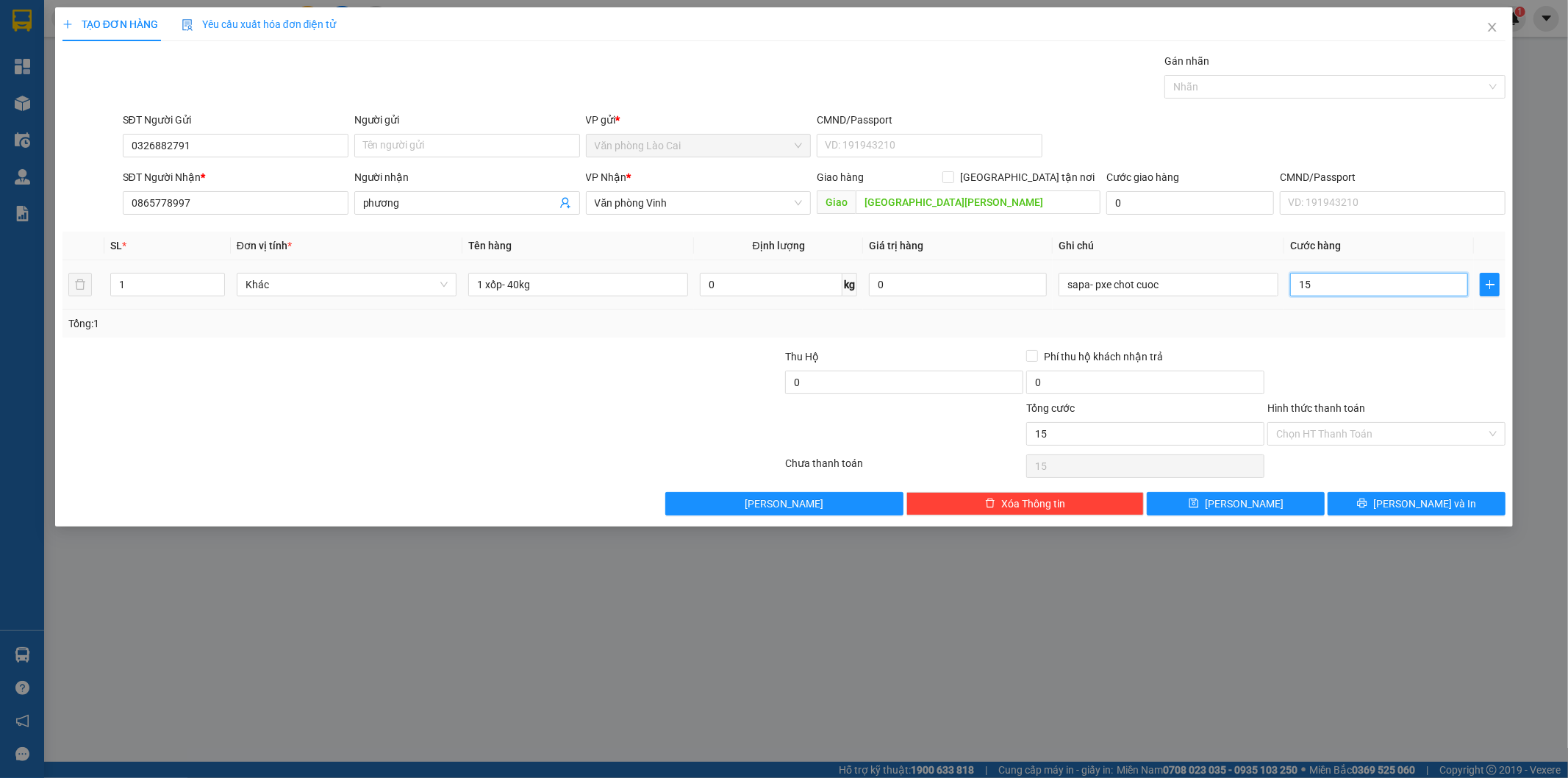
type input "150"
type input "150.000"
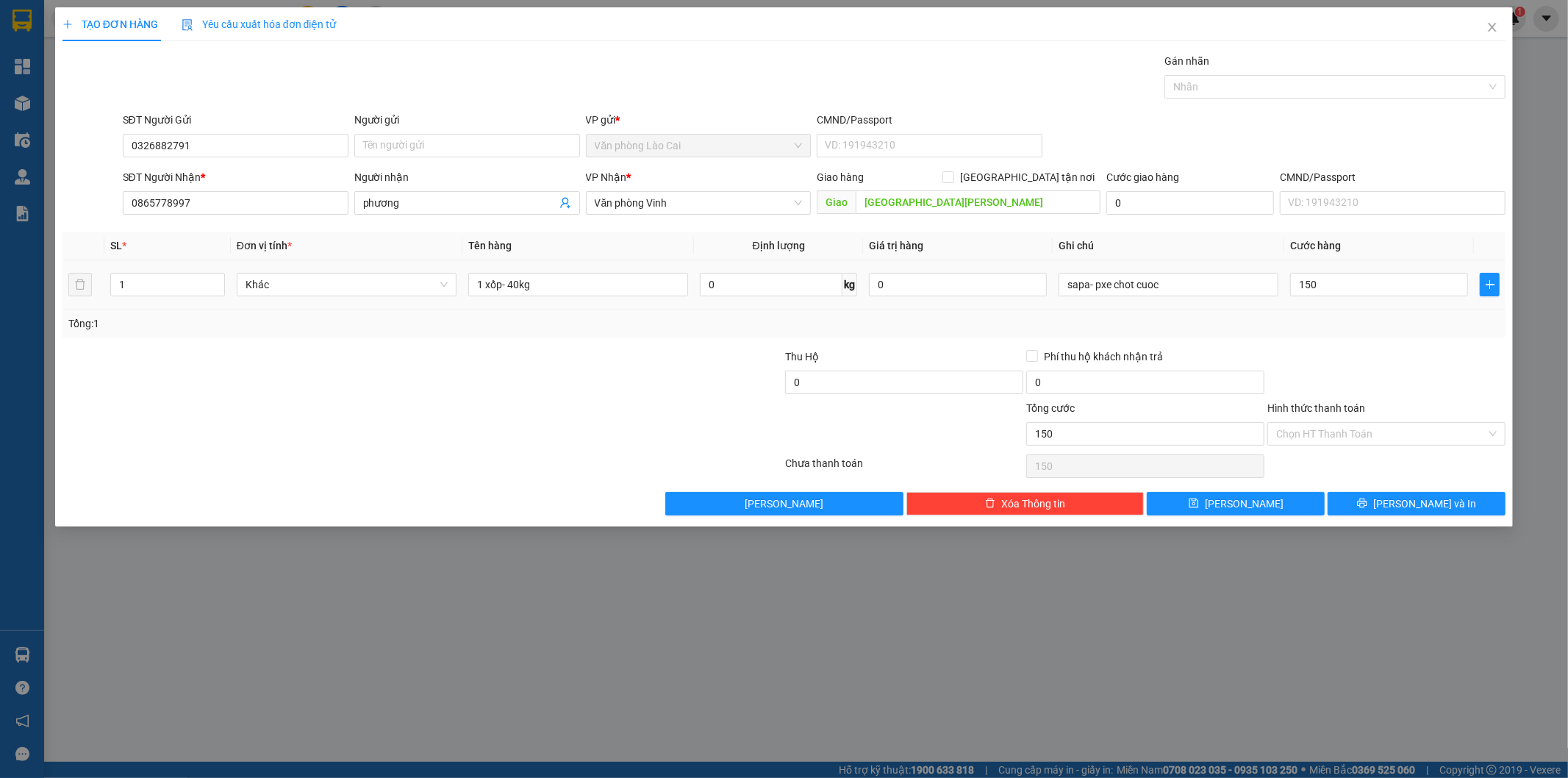
type input "150.000"
click at [1364, 326] on div "Tổng: 1" at bounding box center [785, 323] width 1432 height 16
click at [1269, 508] on button "[PERSON_NAME]" at bounding box center [1235, 504] width 178 height 24
type input "0"
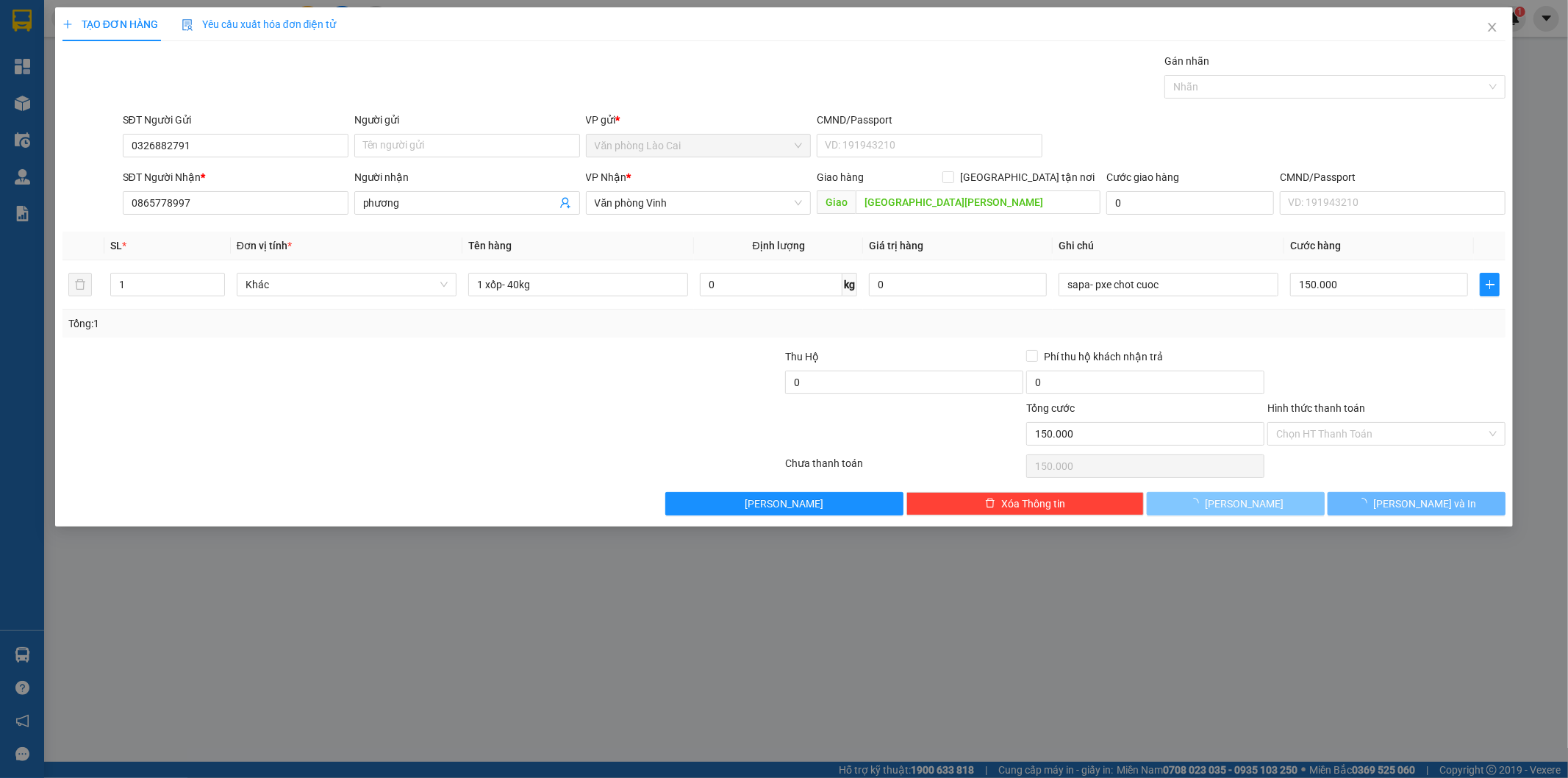
type input "0"
